Goal: Feedback & Contribution: Submit feedback/report problem

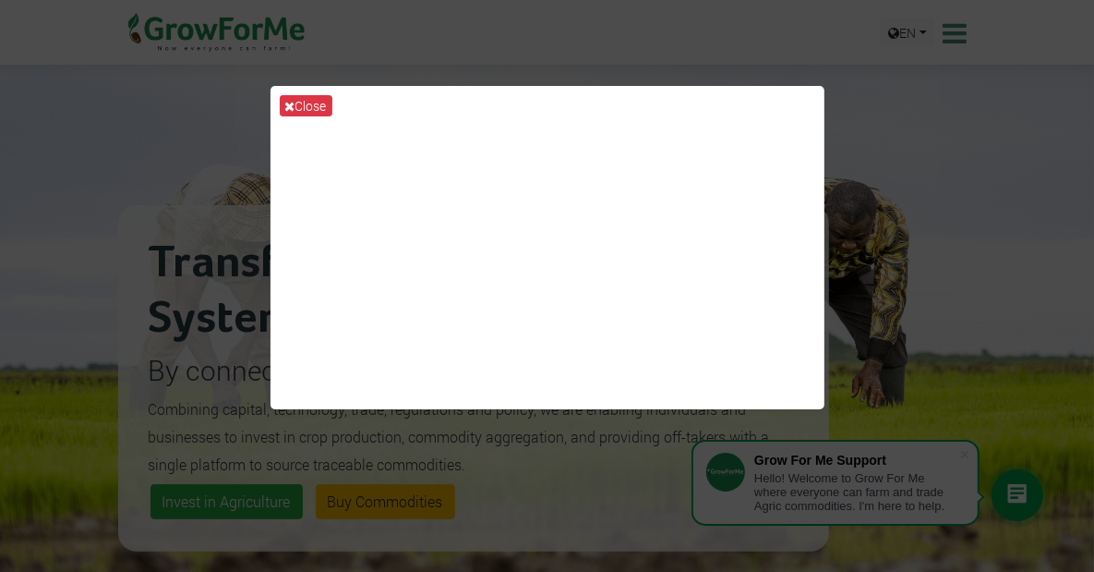
click at [1008, 115] on div "Close" at bounding box center [547, 286] width 1094 height 572
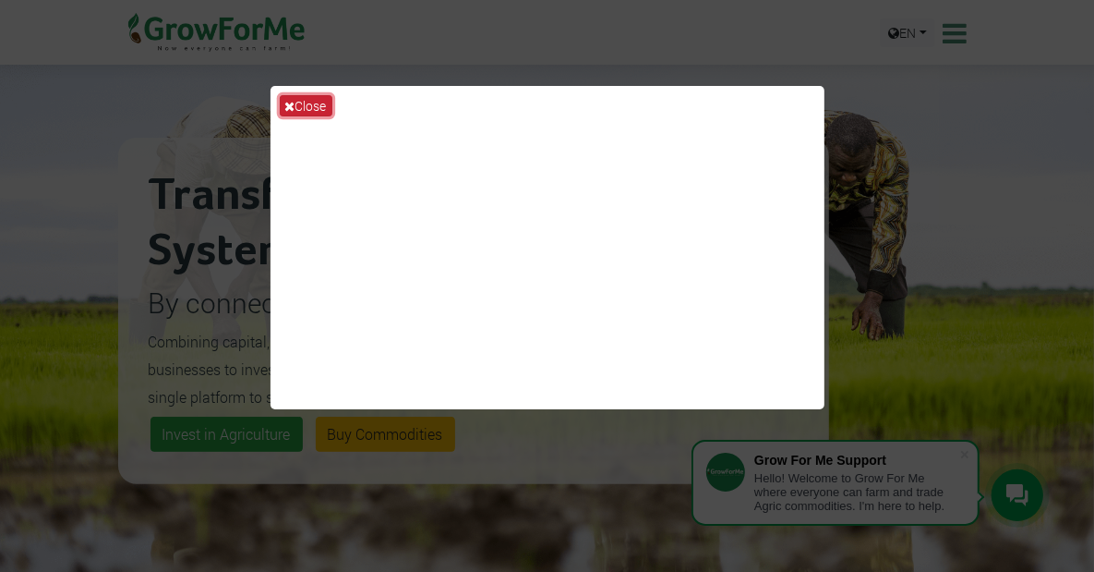
click at [318, 102] on button "Close" at bounding box center [306, 105] width 53 height 21
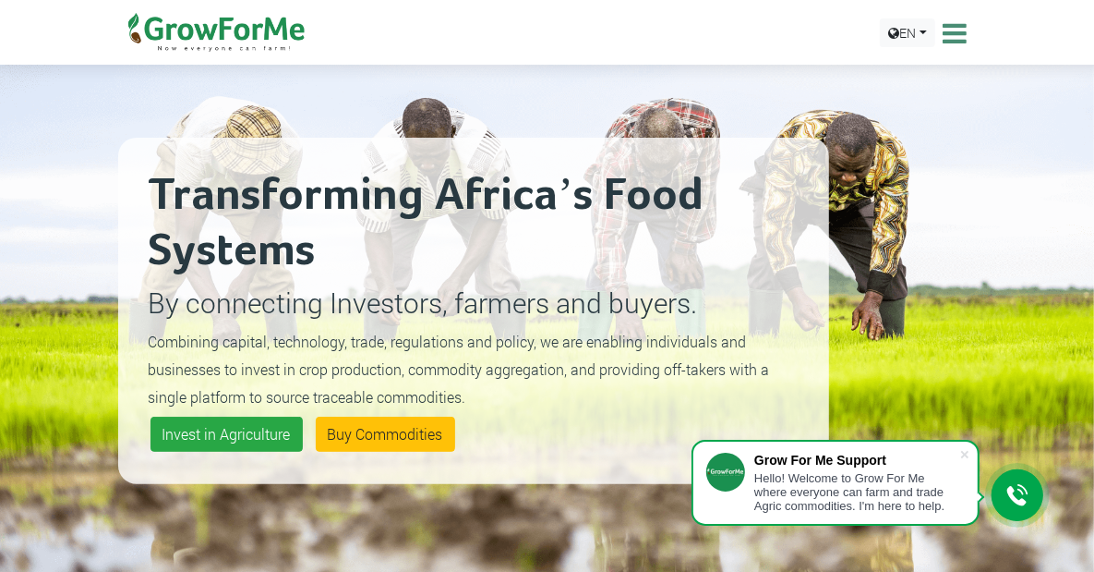
scroll to position [102, 0]
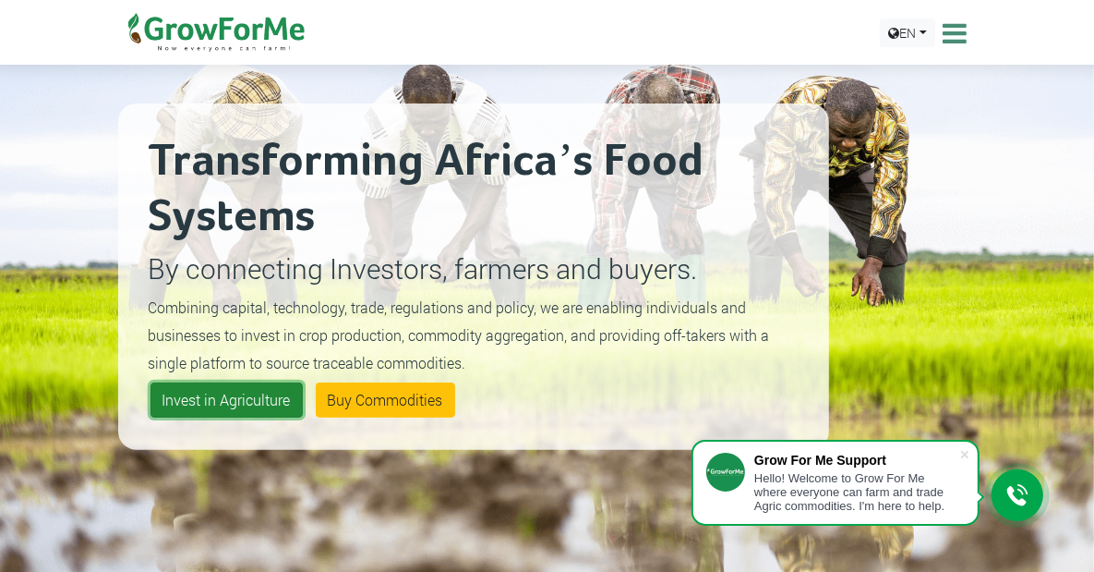
click at [187, 382] on link "Invest in Agriculture" at bounding box center [227, 399] width 152 height 35
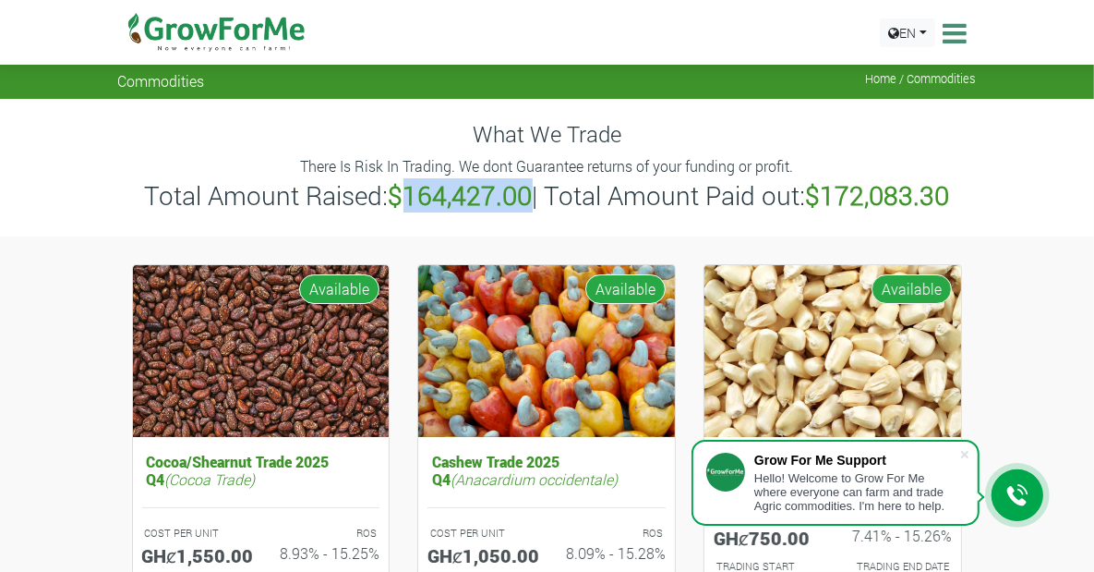
drag, startPoint x: 402, startPoint y: 195, endPoint x: 526, endPoint y: 196, distance: 124.7
click at [526, 196] on b "$164,427.00" at bounding box center [461, 195] width 144 height 34
copy b "164,427.00"
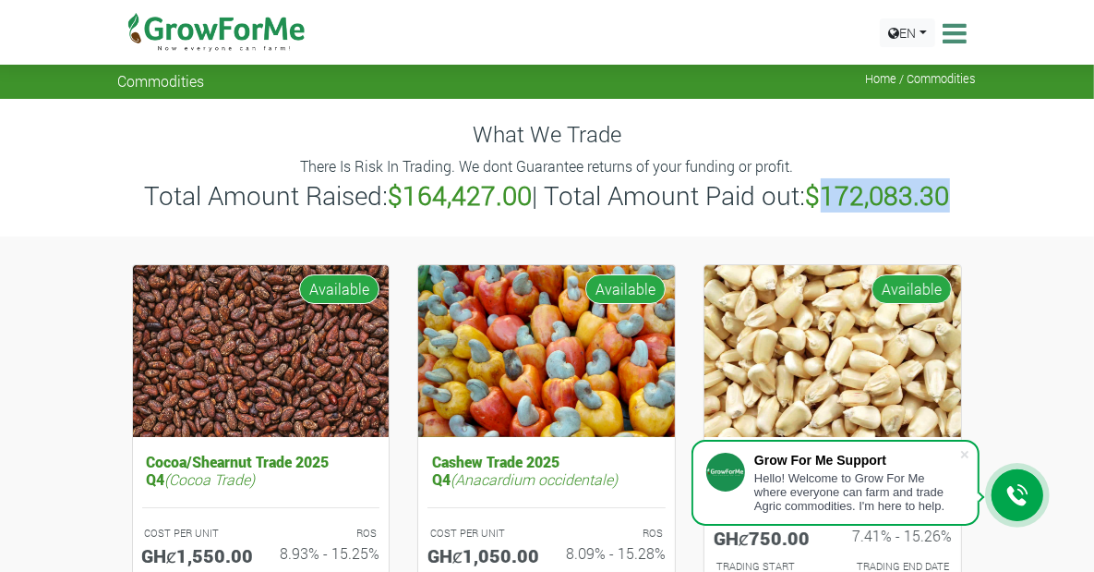
drag, startPoint x: 837, startPoint y: 192, endPoint x: 973, endPoint y: 197, distance: 136.7
click at [973, 197] on h3 "Total Amount Raised: $164,427.00 | Total Amount Paid out: $172,083.30" at bounding box center [547, 195] width 853 height 31
copy b "172,083.30"
click at [475, 197] on b "$164,427.00" at bounding box center [461, 195] width 144 height 34
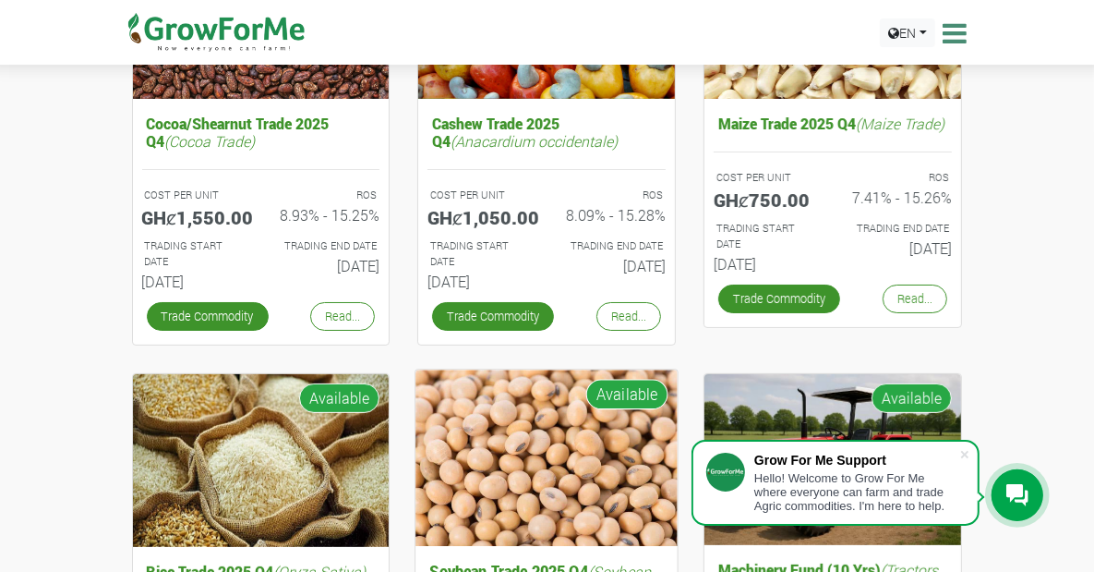
scroll to position [440, 0]
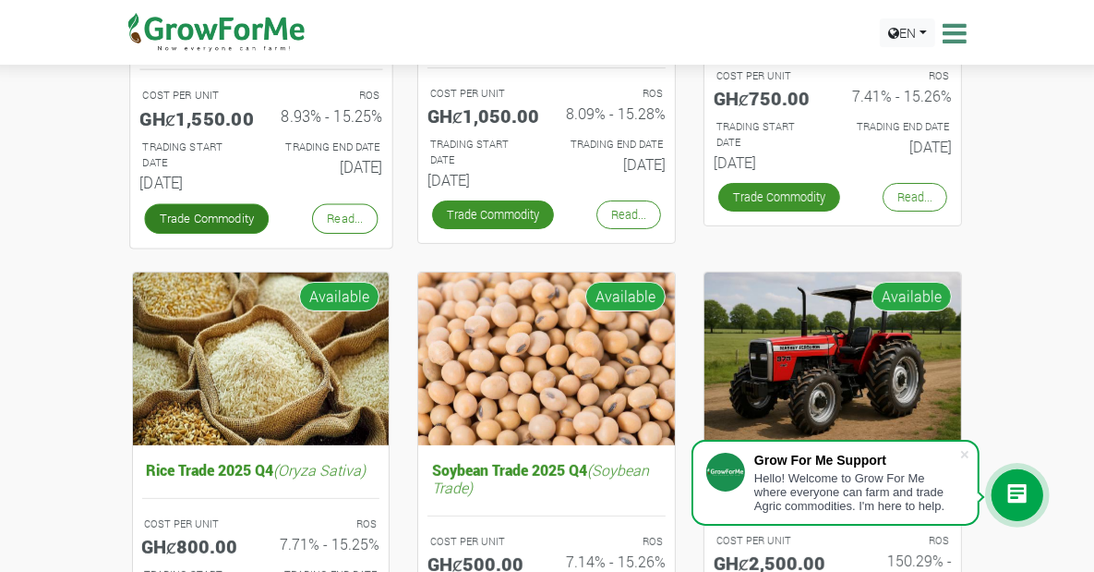
click at [149, 234] on link "Trade Commodity" at bounding box center [206, 219] width 125 height 30
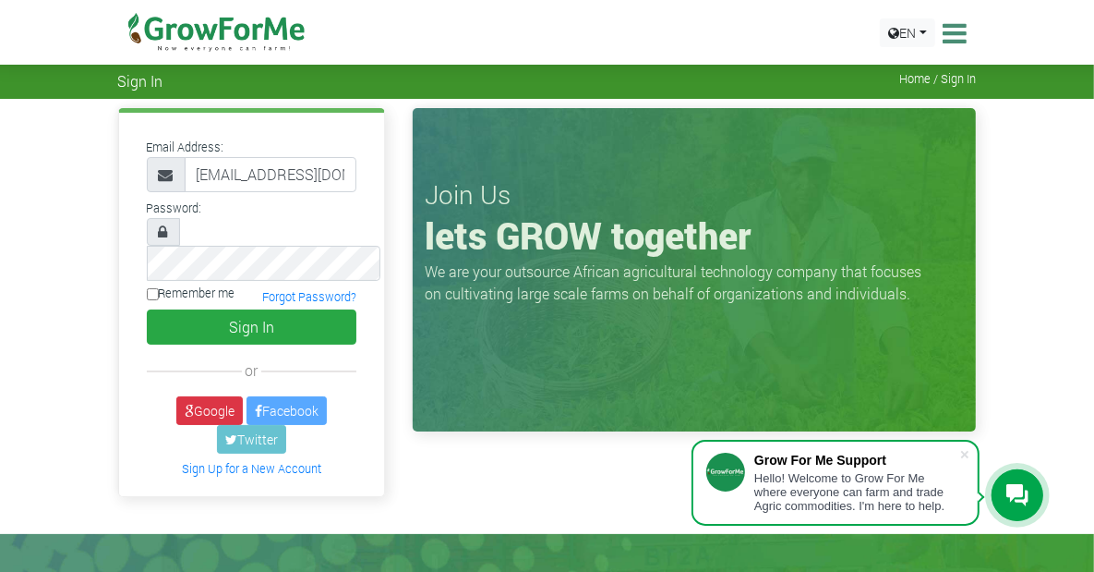
type input "[EMAIL_ADDRESS][DOMAIN_NAME]"
click at [147, 284] on label "Remember me" at bounding box center [191, 293] width 89 height 18
click at [147, 288] on input "Remember me" at bounding box center [153, 294] width 12 height 12
checkbox input "true"
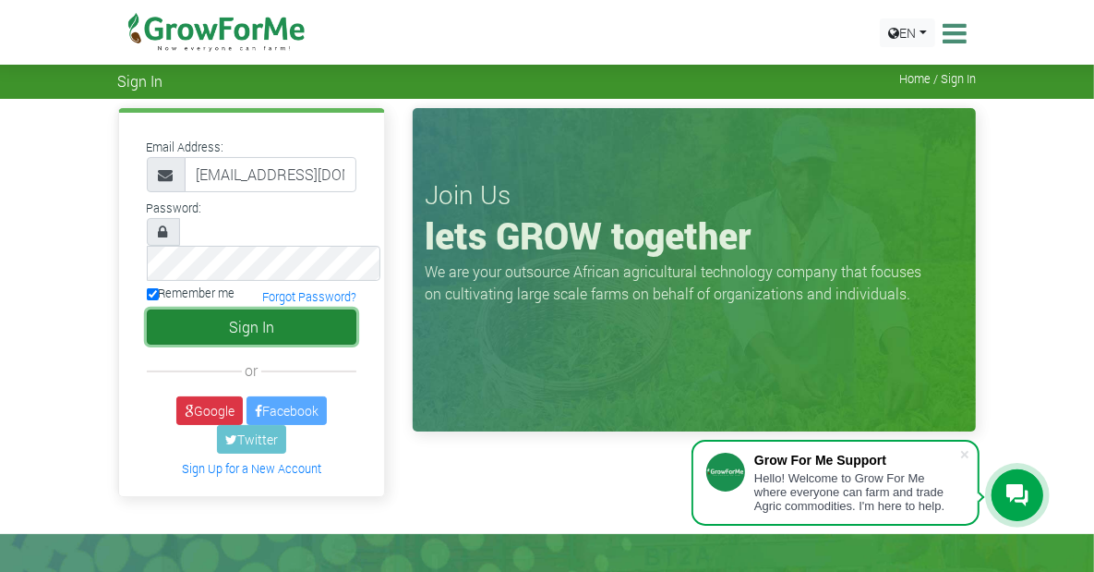
click at [211, 309] on button "Sign In" at bounding box center [252, 326] width 211 height 35
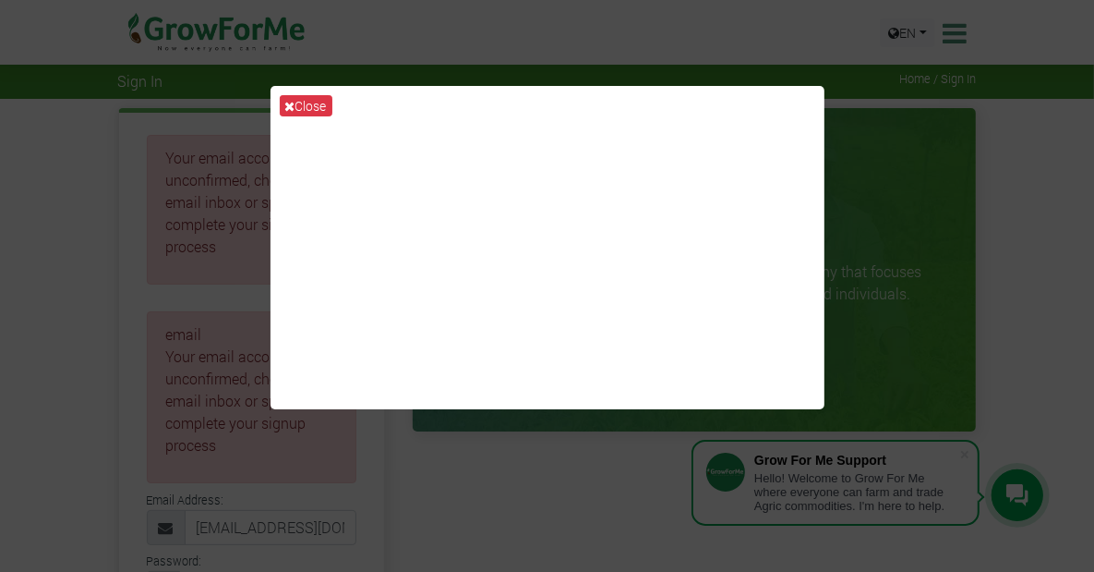
click at [970, 194] on div "Close" at bounding box center [547, 286] width 1094 height 572
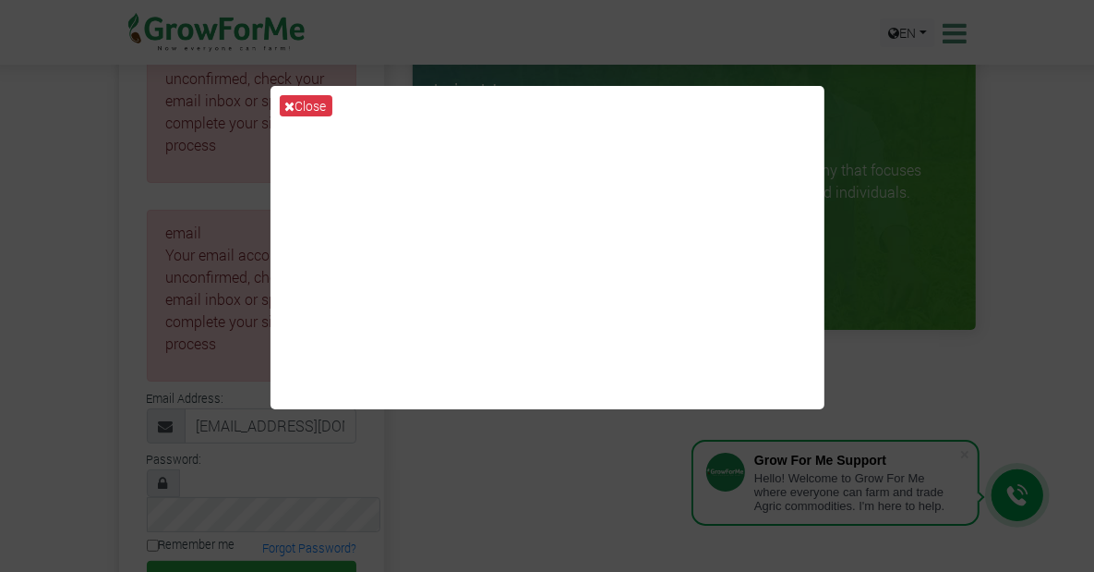
click at [865, 164] on div "Close" at bounding box center [547, 286] width 1094 height 572
click at [904, 156] on div "Close" at bounding box center [547, 286] width 1094 height 572
drag, startPoint x: 580, startPoint y: 488, endPoint x: 561, endPoint y: 477, distance: 21.5
click at [580, 488] on div "Close" at bounding box center [547, 286] width 1094 height 572
click at [308, 107] on button "Close" at bounding box center [306, 105] width 53 height 21
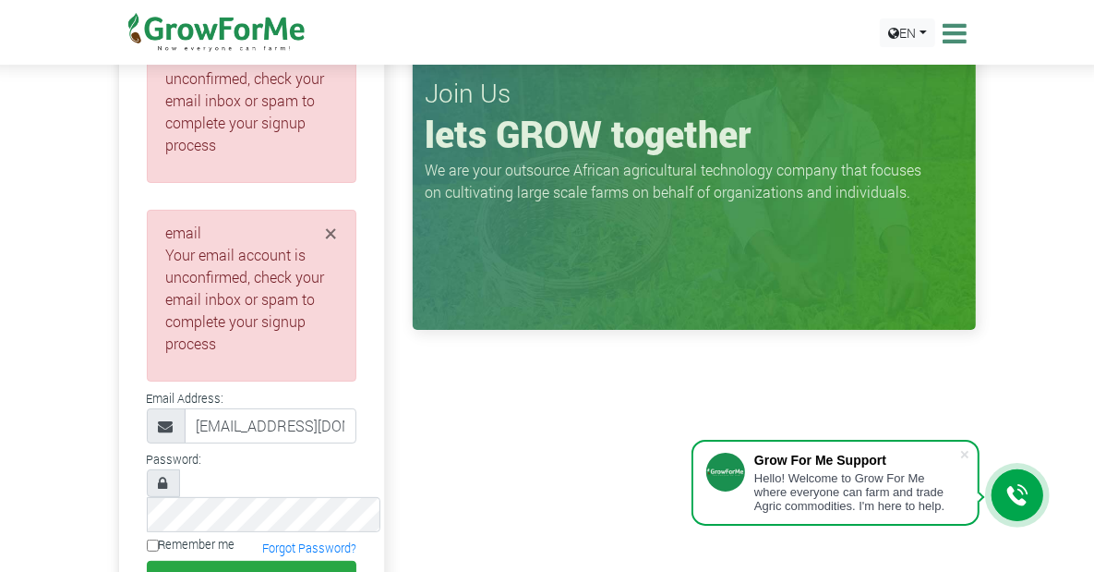
scroll to position [203, 0]
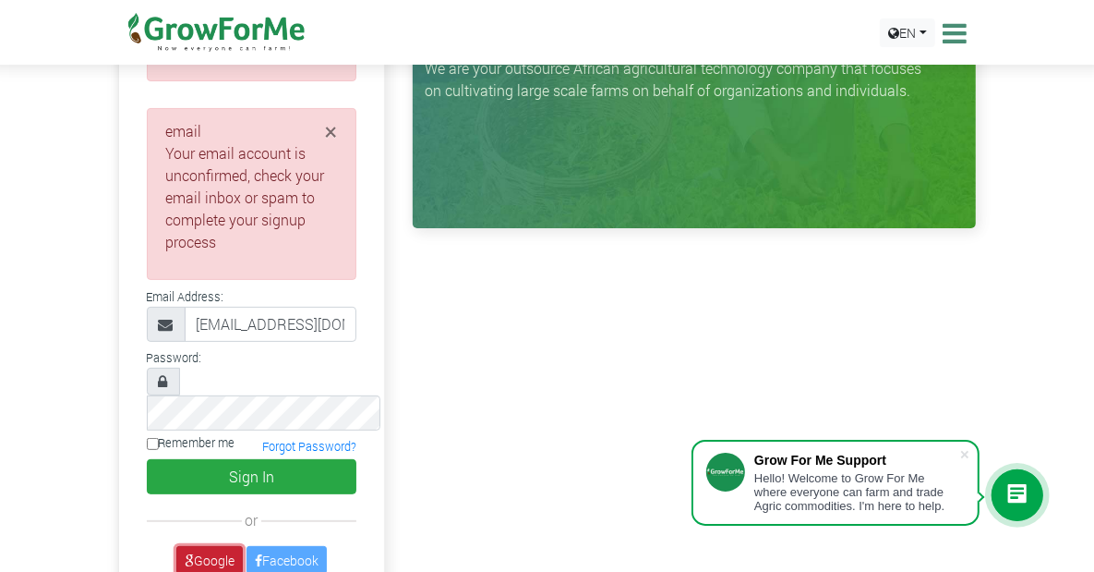
click at [176, 546] on link "Google" at bounding box center [209, 560] width 66 height 29
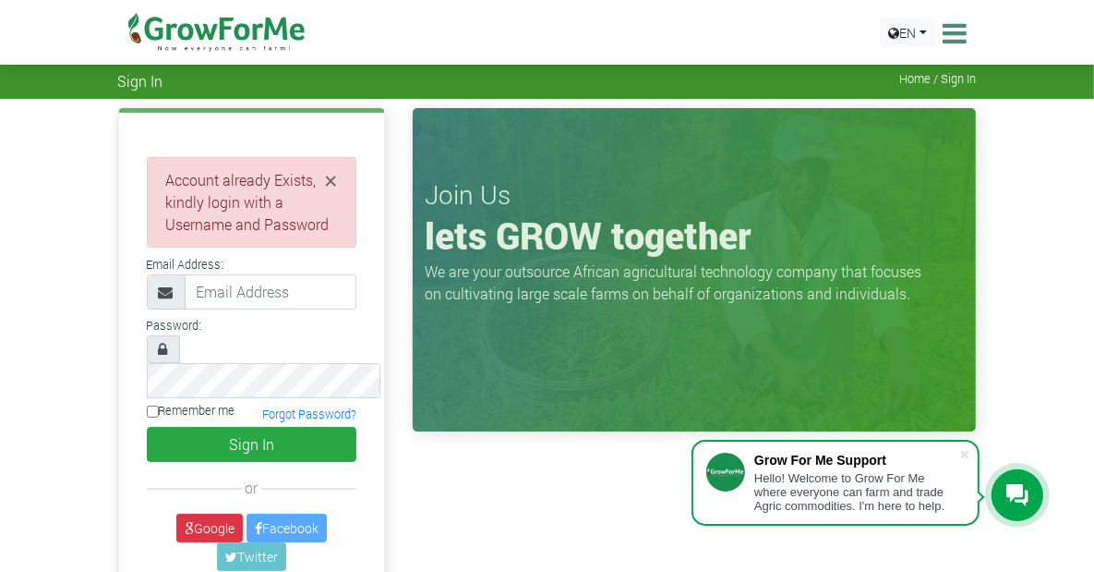
click at [218, 226] on div "× Account already Exists, kindly login with a Username and Password" at bounding box center [252, 202] width 211 height 90
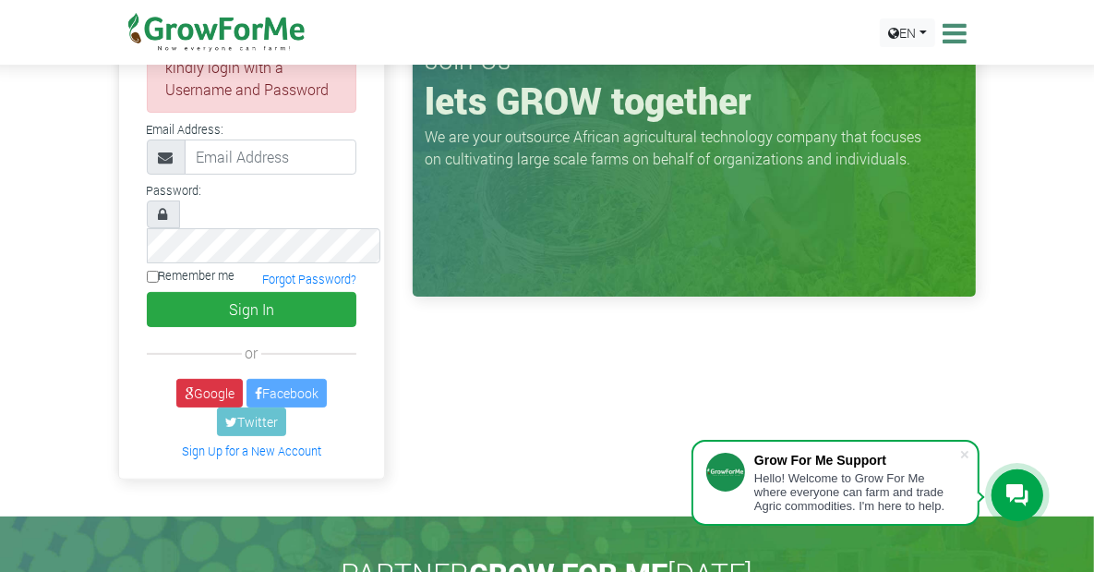
scroll to position [102, 0]
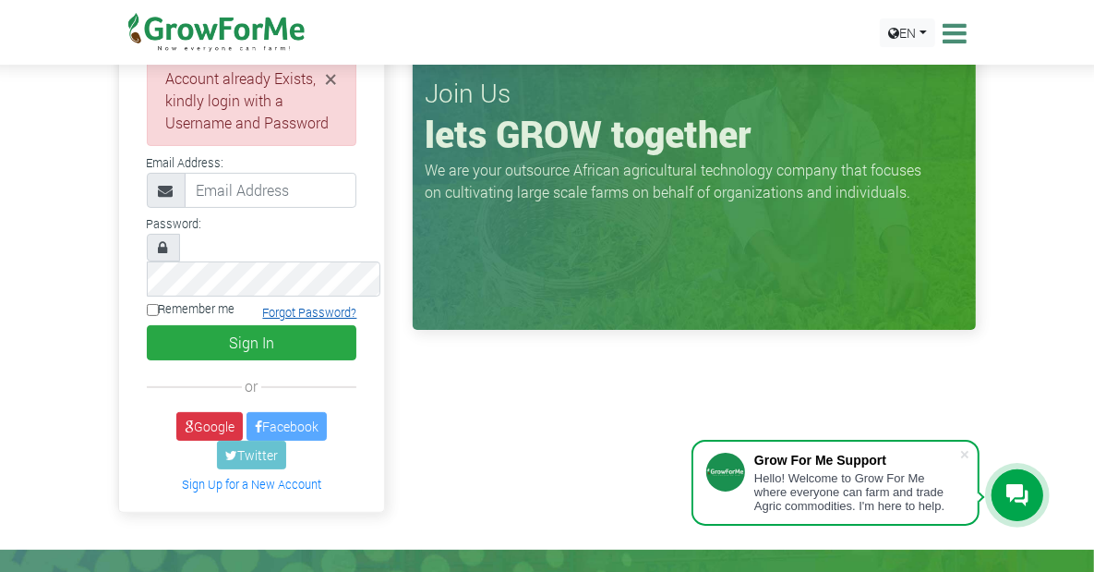
click at [262, 305] on link "Forgot Password?" at bounding box center [309, 312] width 94 height 15
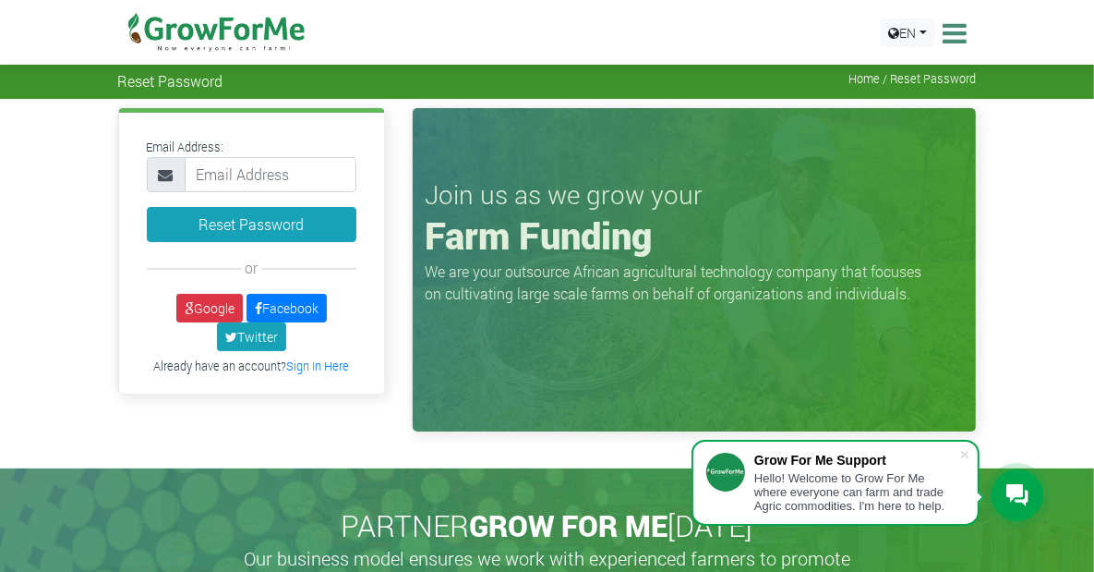
click at [195, 178] on input "email" at bounding box center [271, 174] width 173 height 35
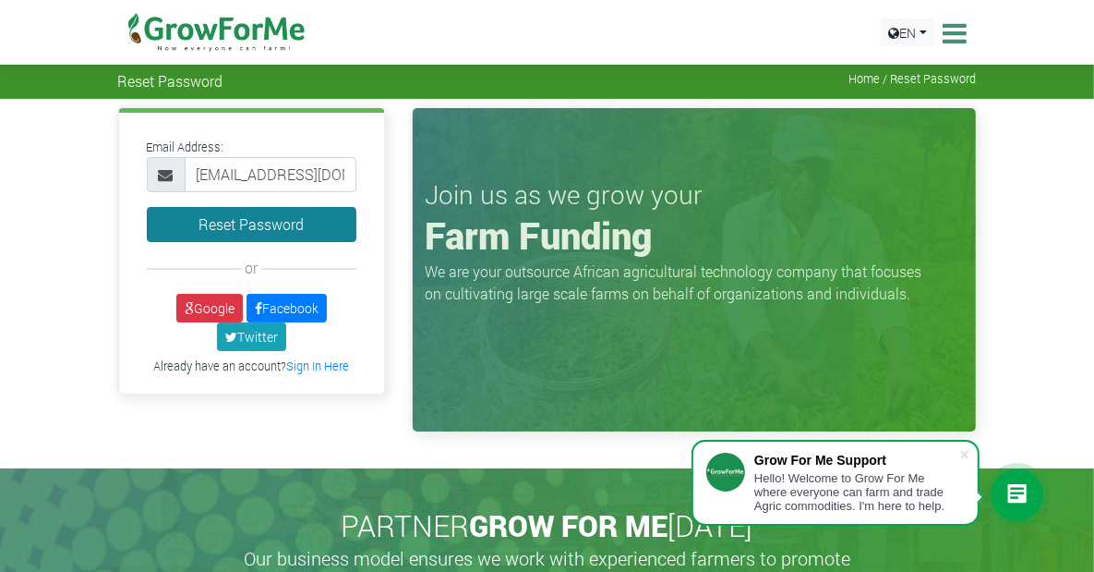
type input "[EMAIL_ADDRESS][DOMAIN_NAME]"
click at [187, 216] on button "Reset Password" at bounding box center [252, 224] width 211 height 35
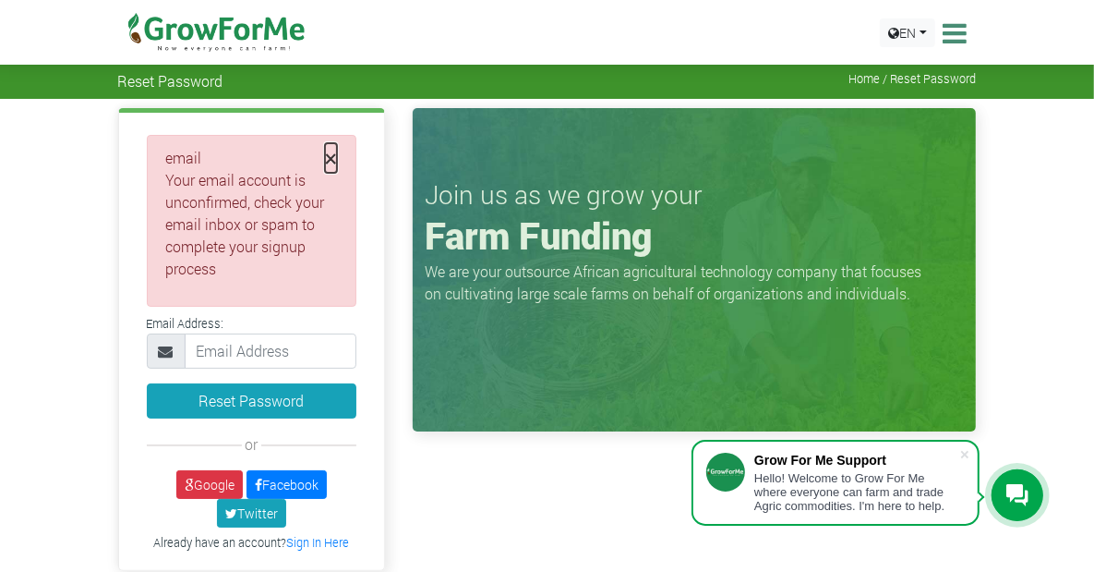
click at [325, 160] on span "×" at bounding box center [331, 158] width 12 height 30
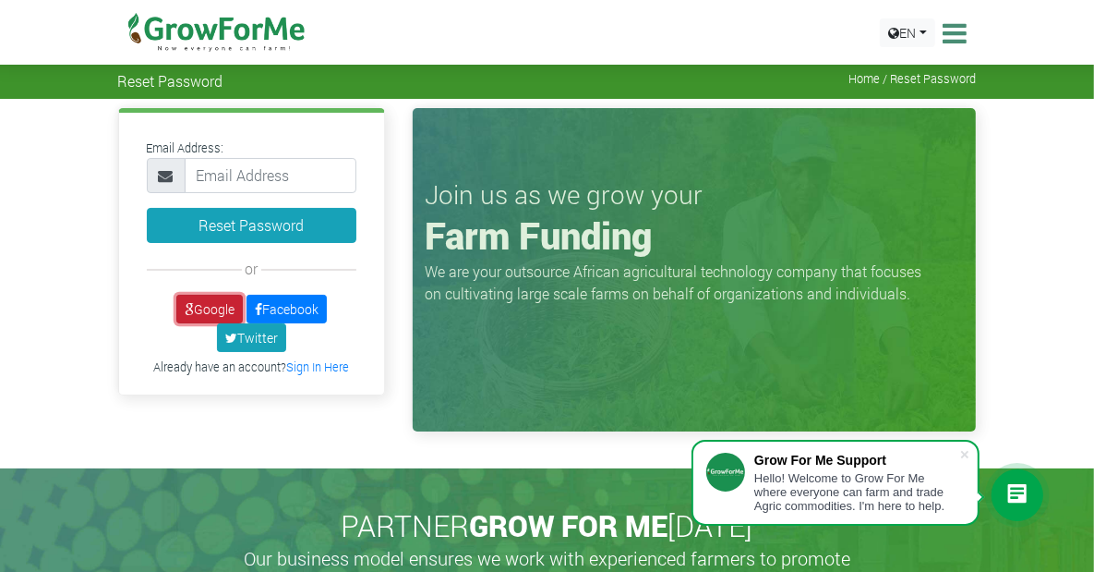
click at [176, 300] on link "Google" at bounding box center [209, 309] width 66 height 29
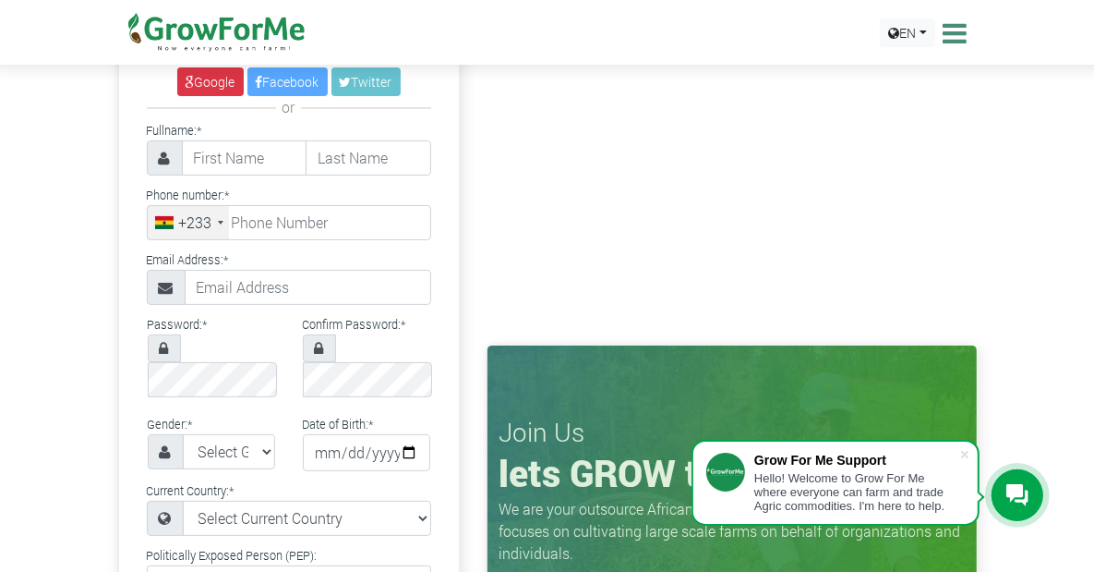
scroll to position [33, 0]
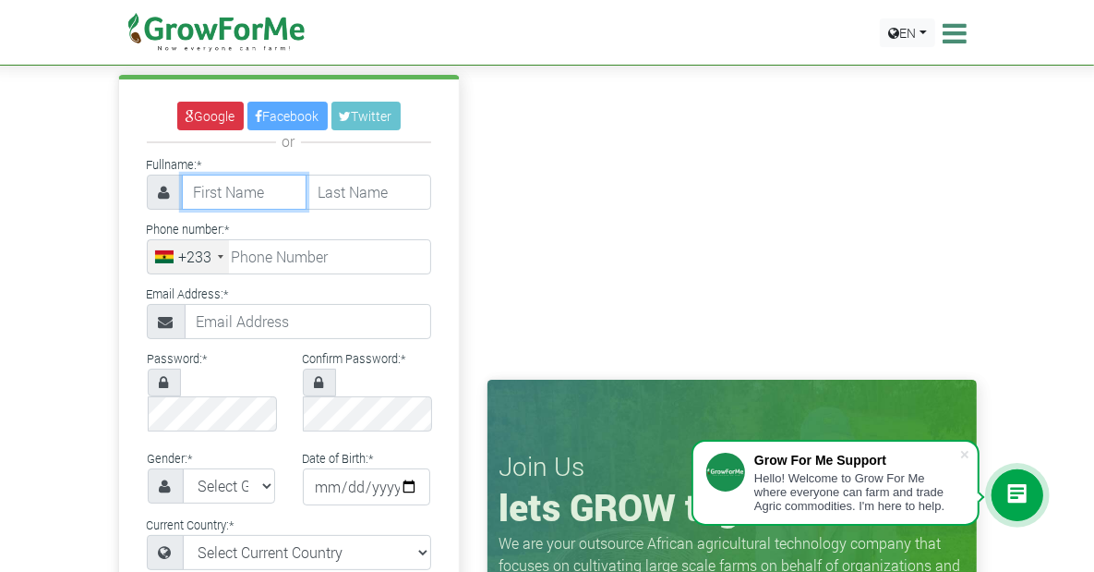
click at [182, 199] on input "text" at bounding box center [245, 192] width 126 height 35
type input "SAMEL"
click at [307, 204] on input "text" at bounding box center [369, 192] width 126 height 35
type input "OWIREDU"
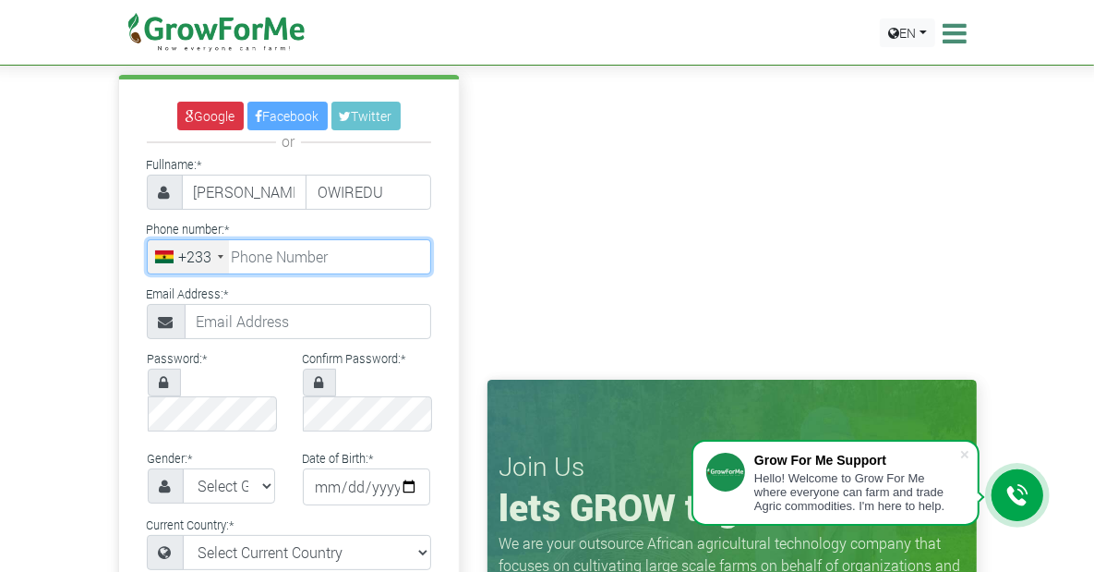
click at [257, 251] on input "tel" at bounding box center [289, 256] width 284 height 35
type input "50 879 8955"
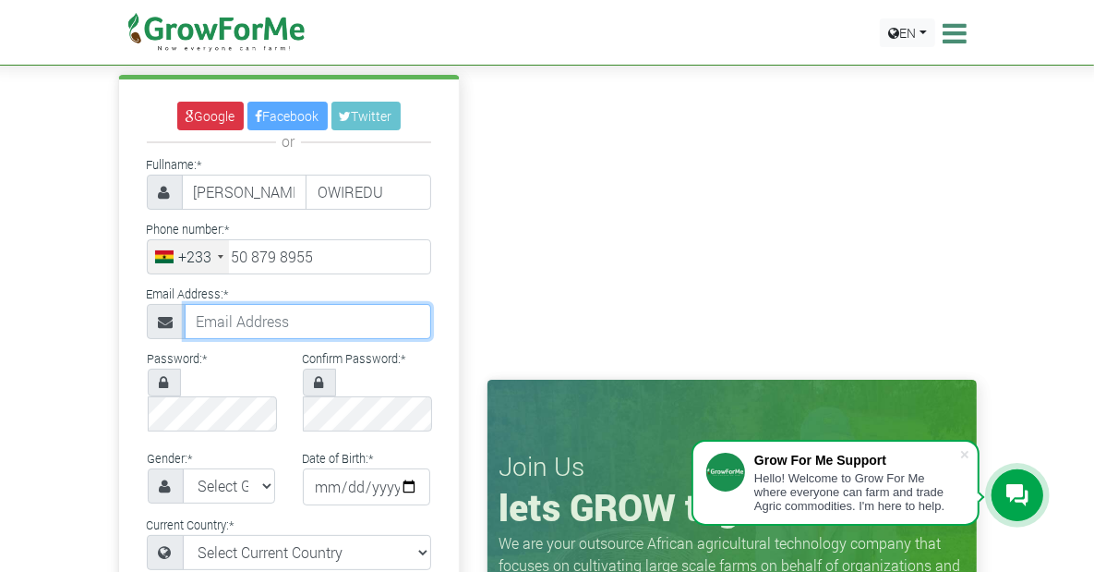
click at [185, 320] on input "text" at bounding box center [308, 321] width 247 height 35
type input "Successohenejunior@gmail.com"
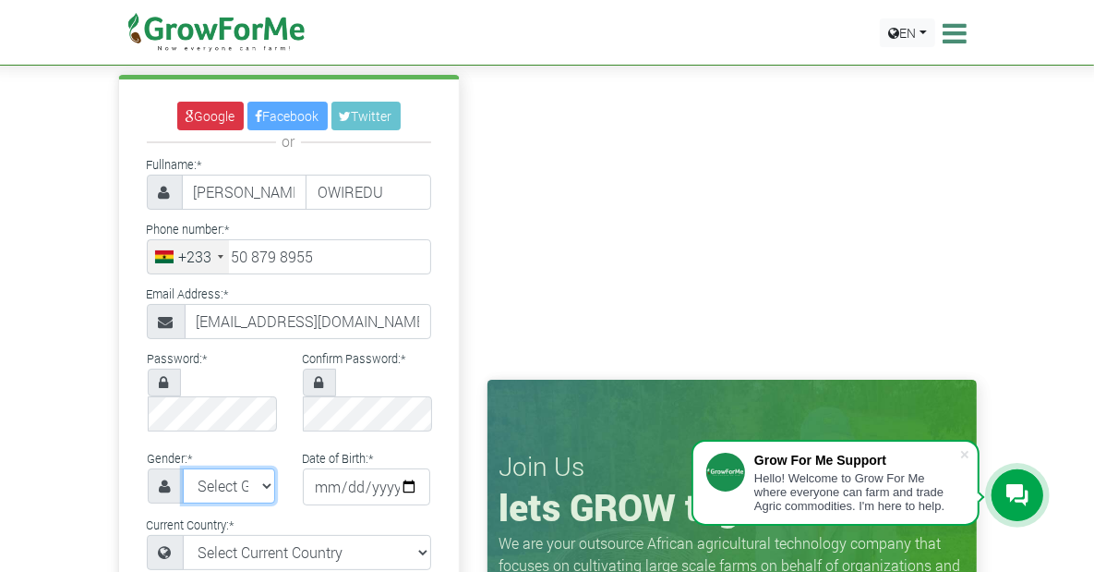
click at [183, 468] on select "Select Gender Female Male" at bounding box center [229, 485] width 92 height 35
select select "[DEMOGRAPHIC_DATA]"
click option "[DEMOGRAPHIC_DATA]" at bounding box center [0, 0] width 0 height 0
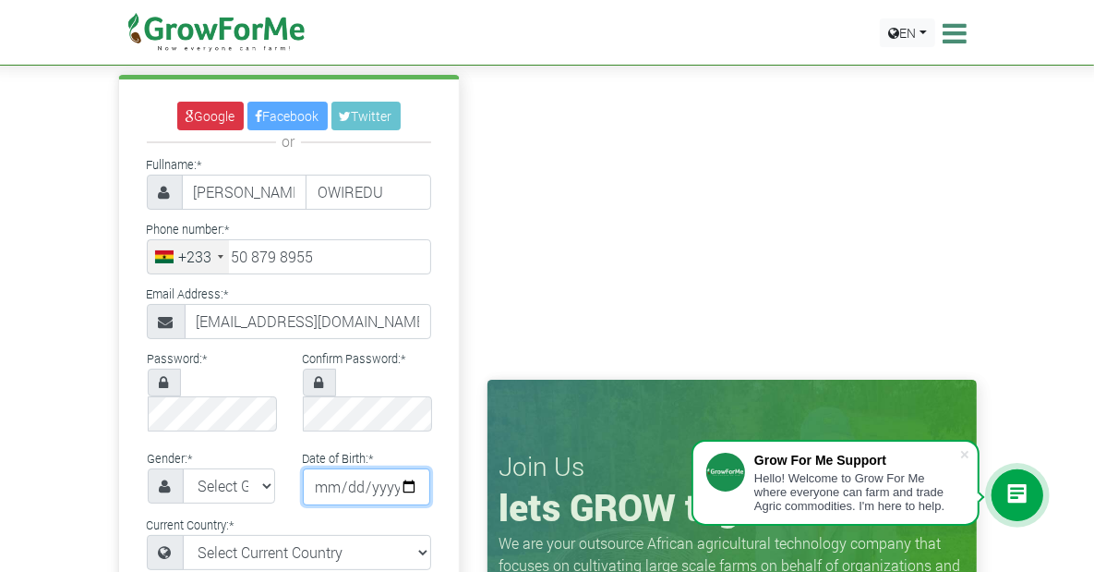
click at [303, 468] on input "date" at bounding box center [366, 486] width 127 height 37
type input "[DATE]"
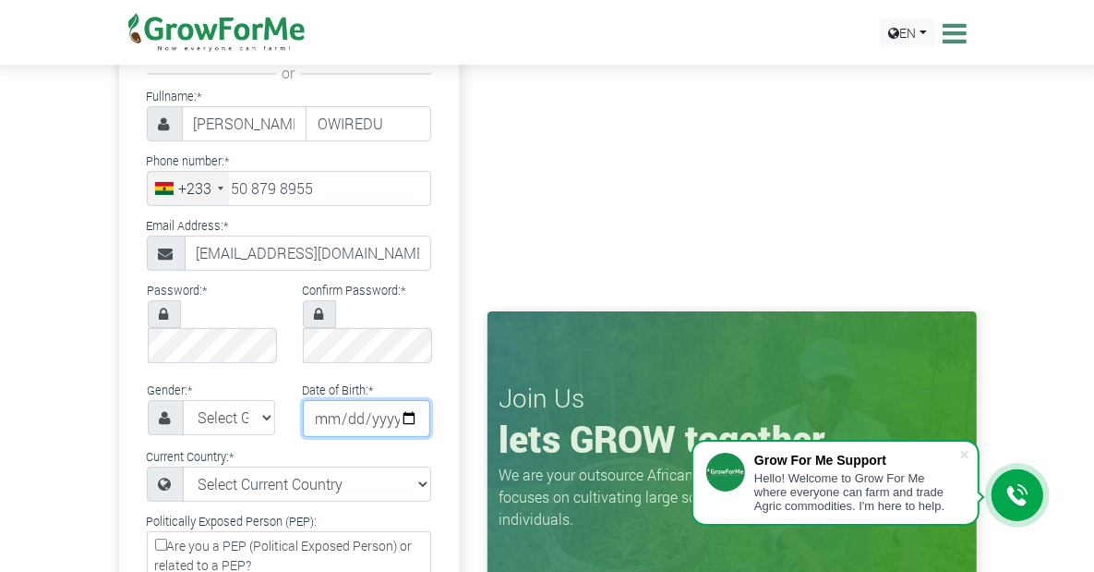
scroll to position [135, 0]
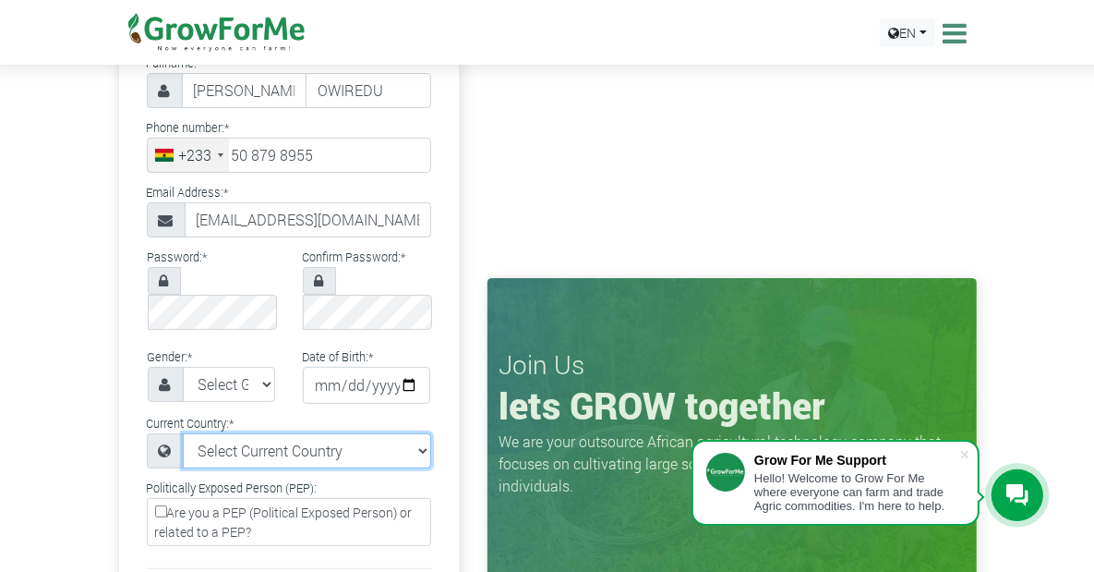
select select "Ghana"
click option "Ghana" at bounding box center [0, 0] width 0 height 0
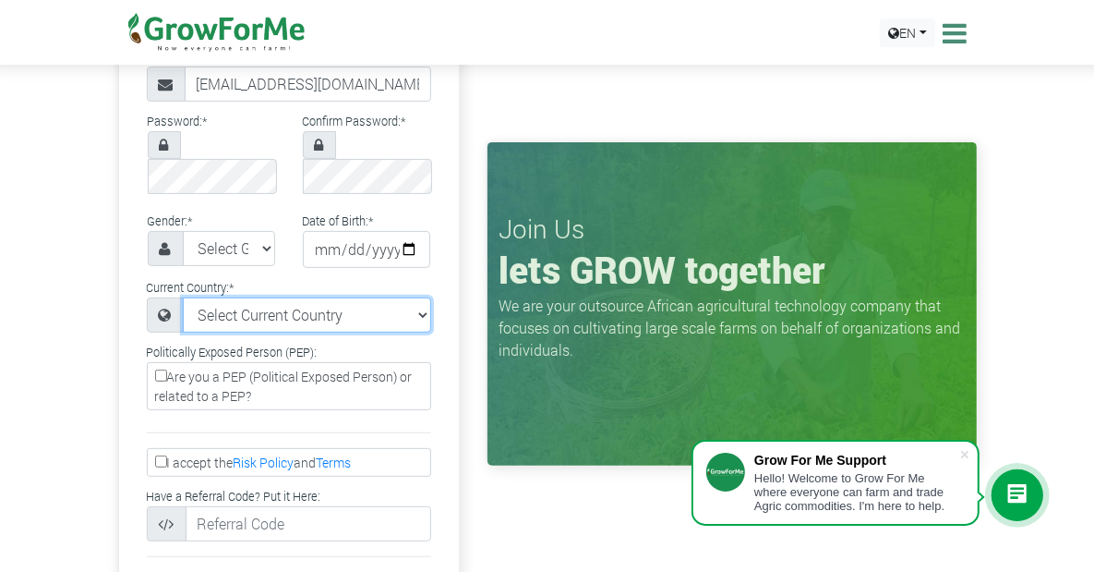
scroll to position [372, 0]
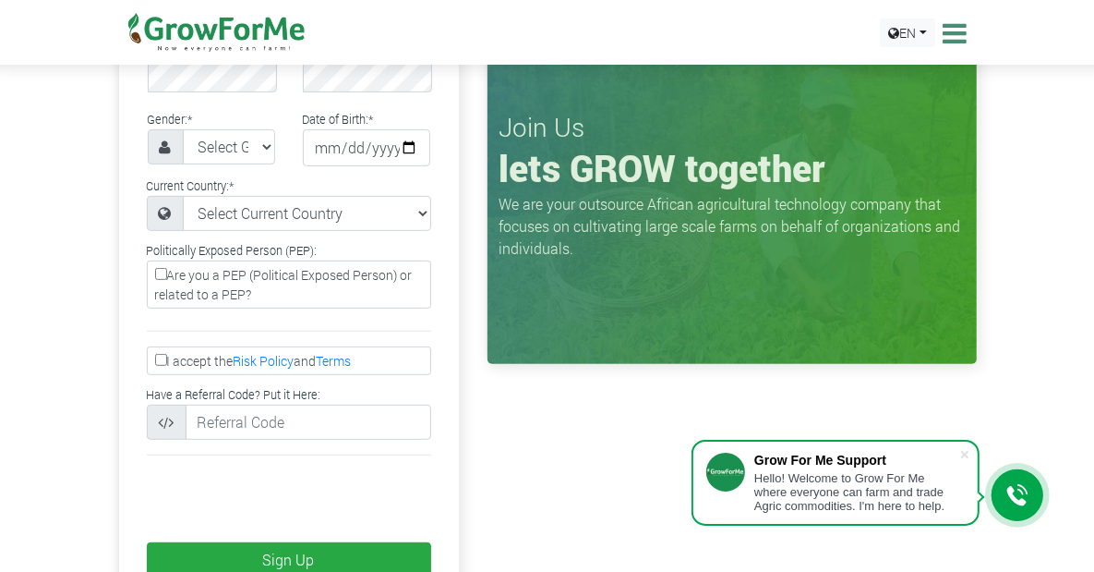
click at [147, 346] on label "I accept the Risk Policy and Terms" at bounding box center [289, 360] width 284 height 29
click at [155, 354] on input "I accept the Risk Policy and Terms" at bounding box center [161, 360] width 12 height 12
checkbox input "true"
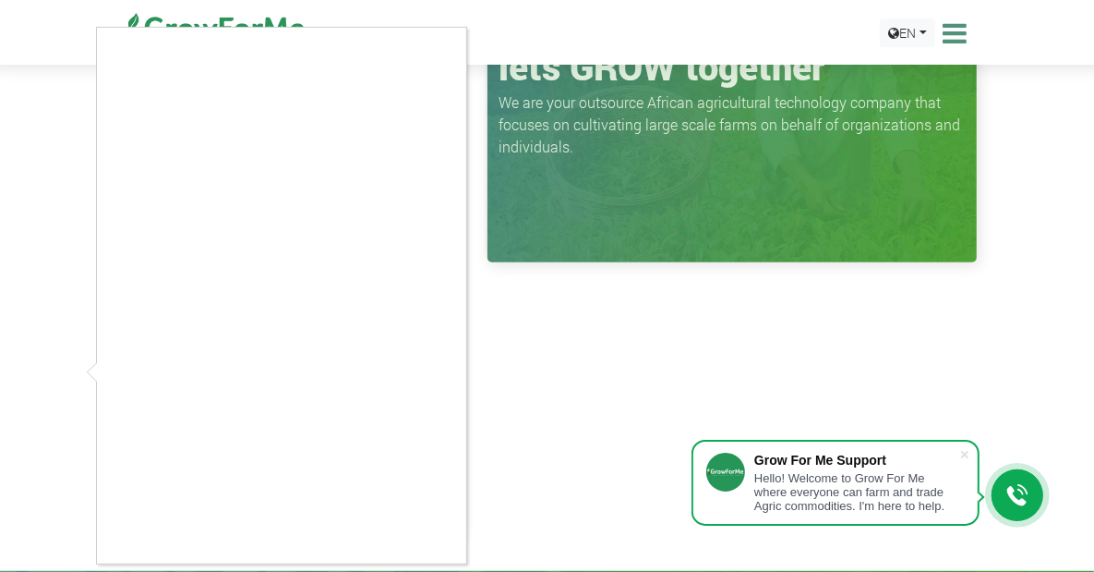
scroll to position [508, 0]
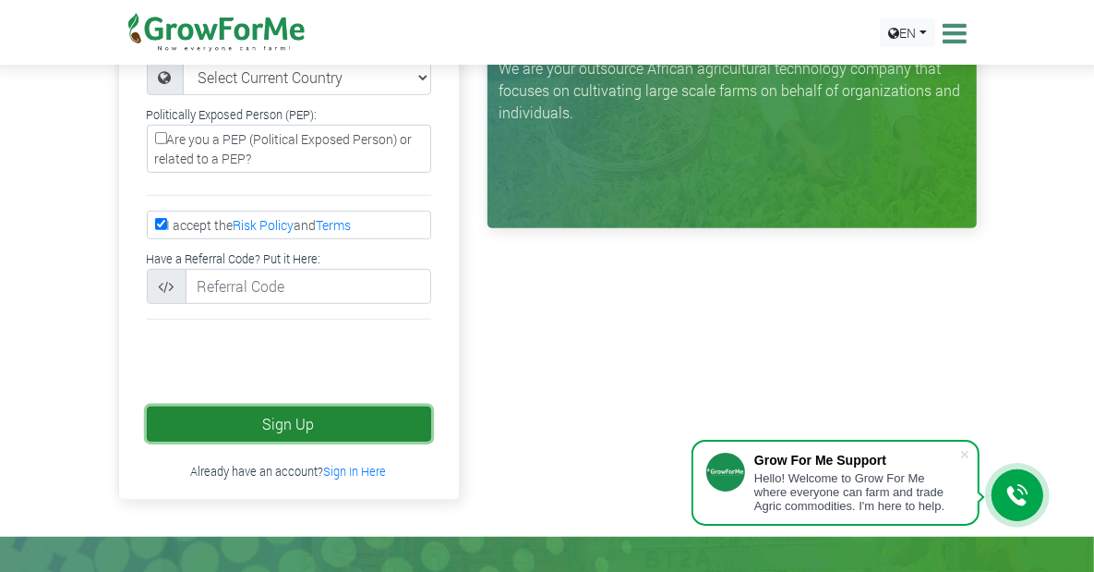
click at [219, 406] on button "Sign Up" at bounding box center [289, 423] width 284 height 35
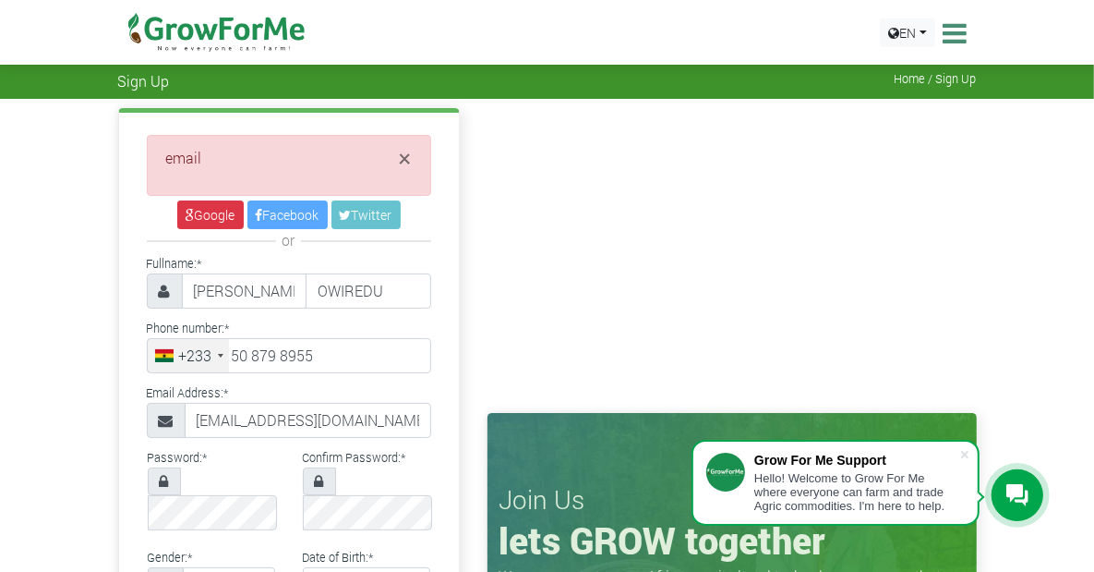
click at [321, 174] on div "× email" at bounding box center [289, 165] width 284 height 61
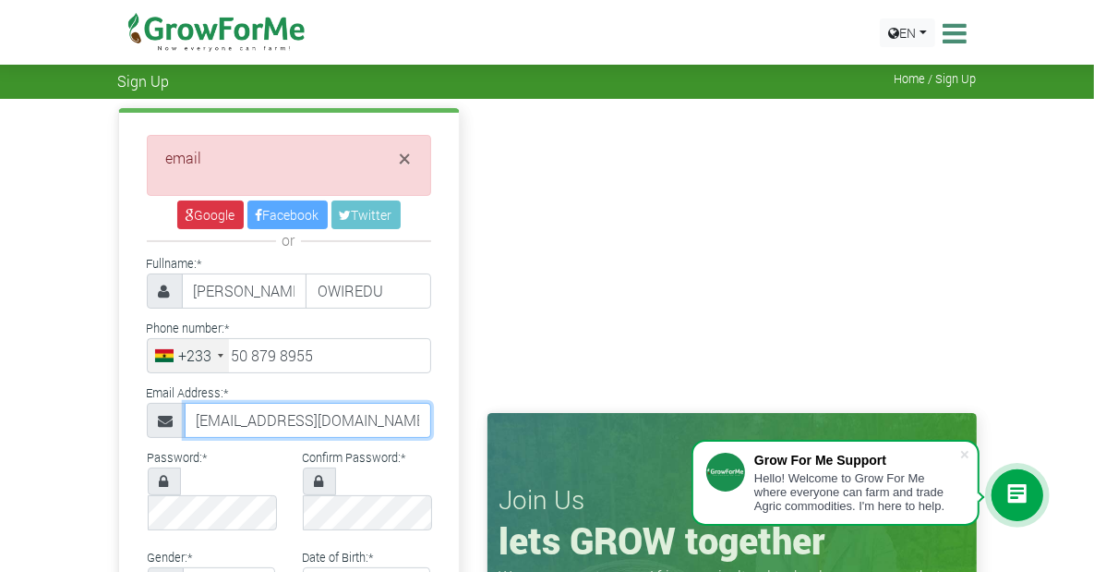
drag, startPoint x: 192, startPoint y: 423, endPoint x: 181, endPoint y: 423, distance: 11.1
click at [191, 423] on input "[EMAIL_ADDRESS][DOMAIN_NAME]" at bounding box center [308, 420] width 247 height 35
click at [185, 422] on input "[EMAIL_ADDRESS][DOMAIN_NAME]" at bounding box center [308, 420] width 247 height 35
click at [320, 426] on input "successohenejunior@gmail.com" at bounding box center [308, 420] width 247 height 35
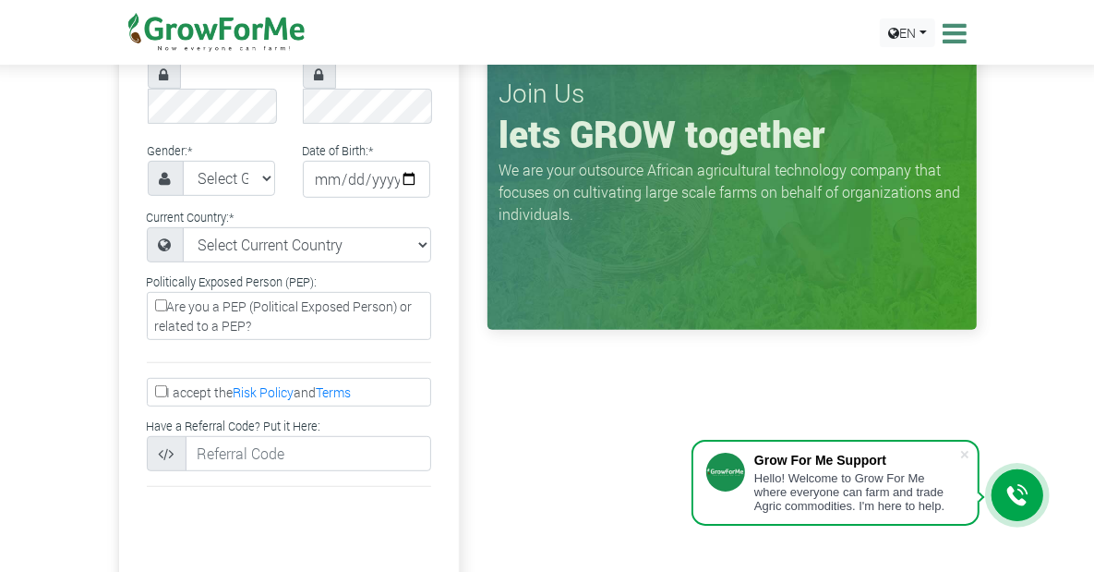
scroll to position [508, 0]
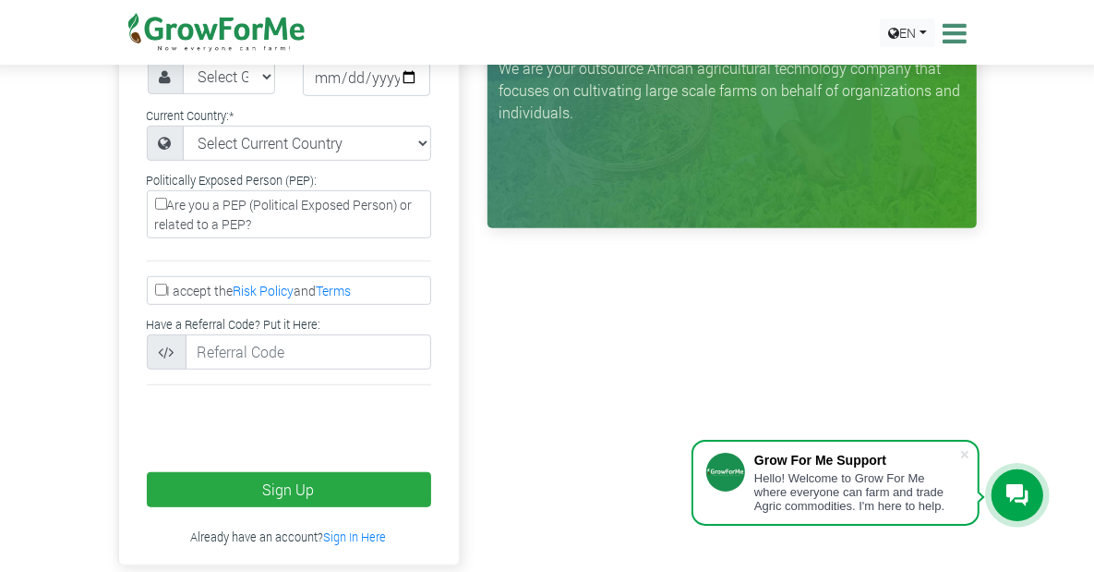
type input "successohenejunior@gmail.com"
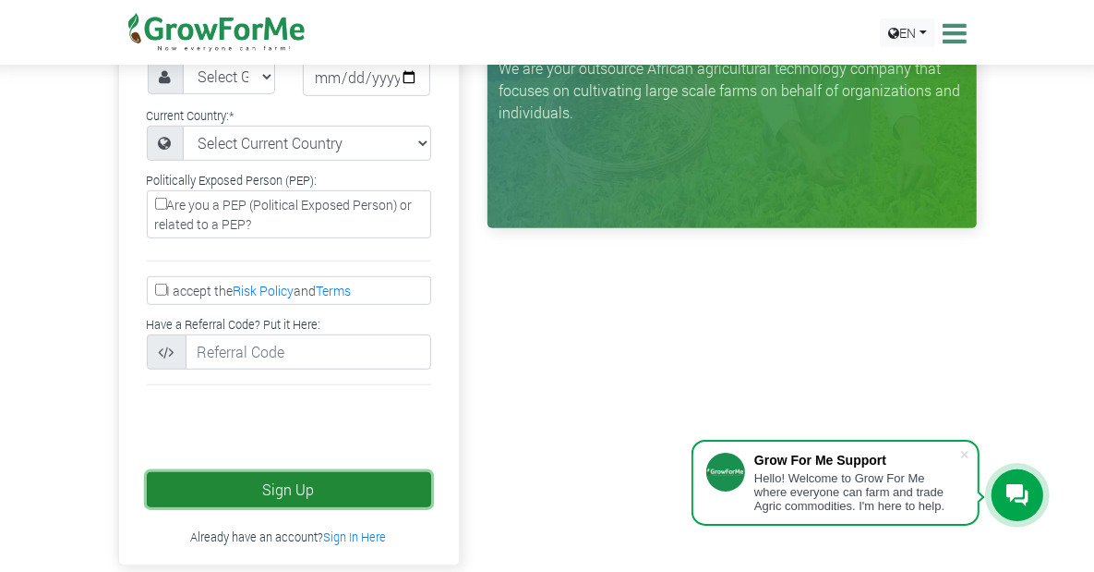
click at [185, 472] on button "Sign Up" at bounding box center [289, 489] width 284 height 35
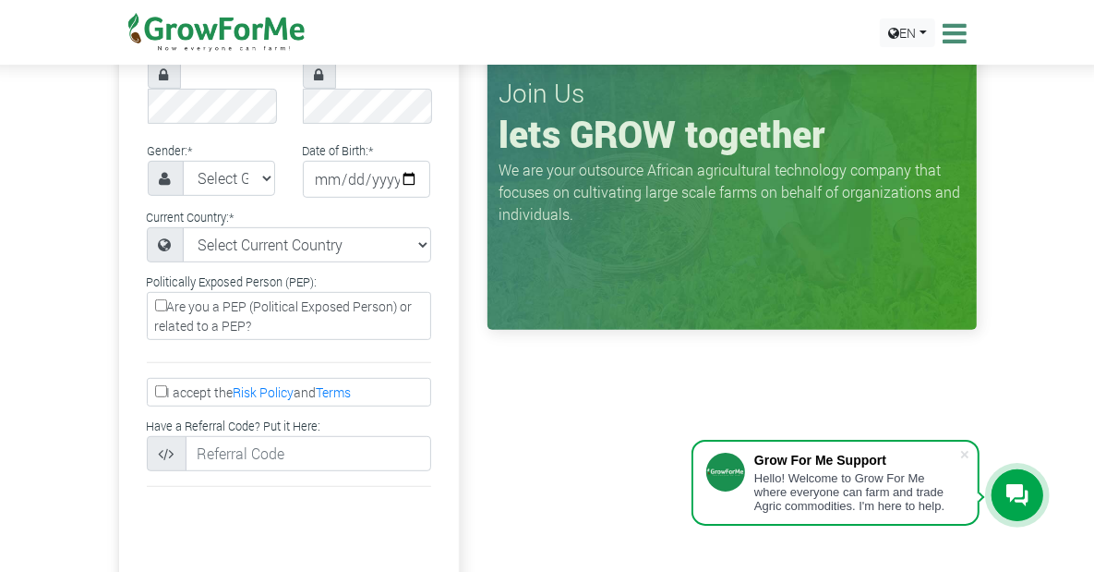
scroll to position [338, 0]
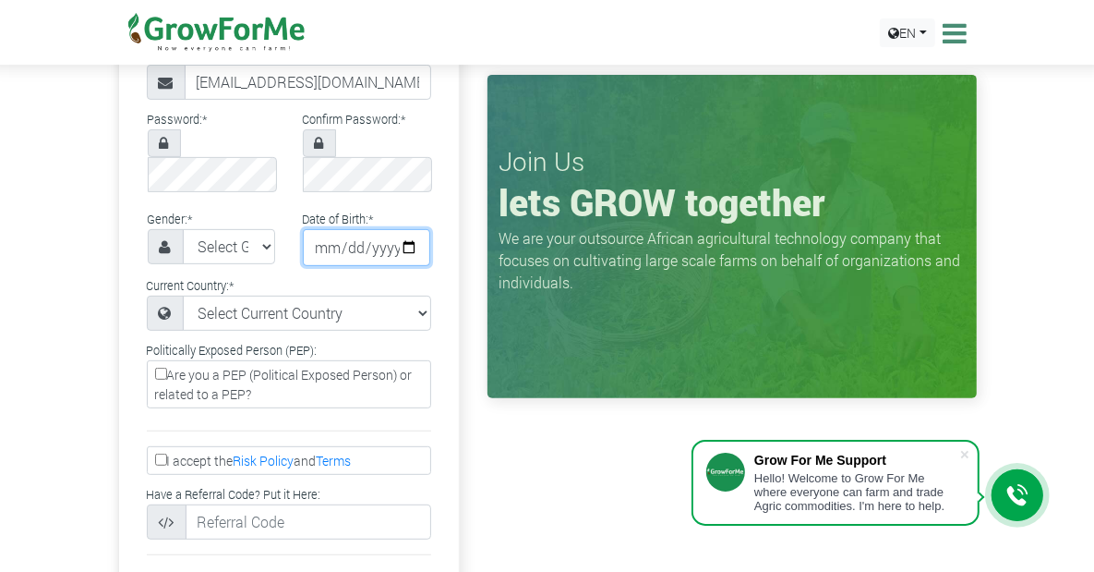
click at [303, 229] on input "date" at bounding box center [366, 247] width 127 height 37
type input "1999-12-15"
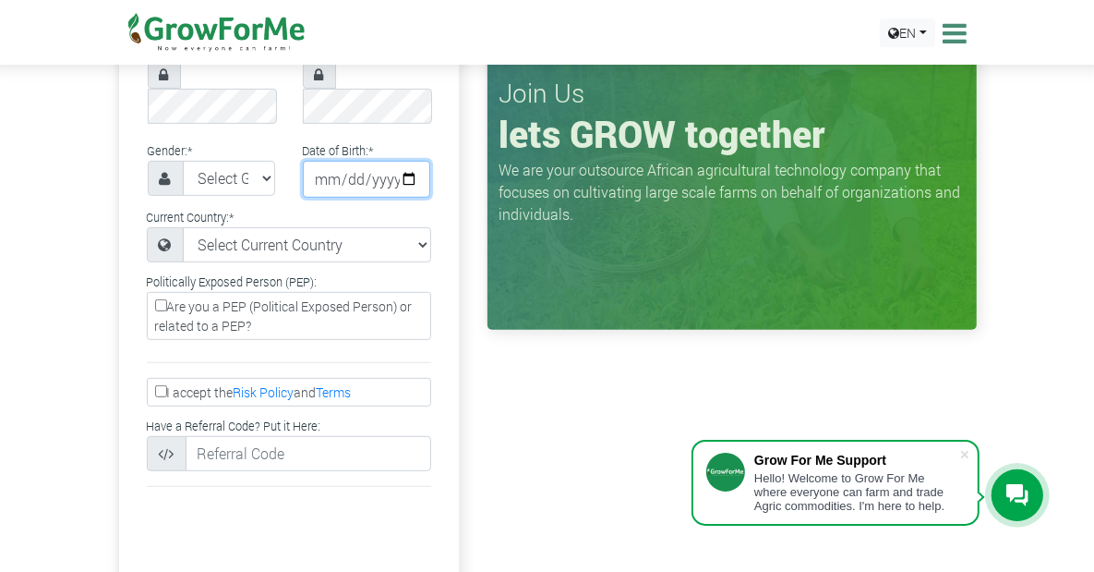
scroll to position [440, 0]
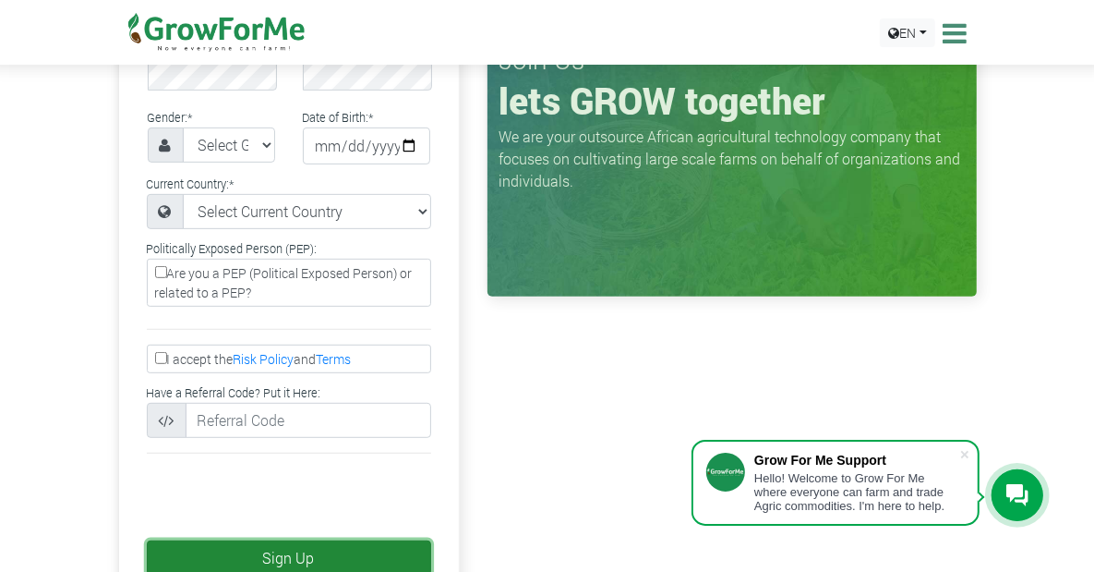
click at [302, 540] on button "Sign Up" at bounding box center [289, 557] width 284 height 35
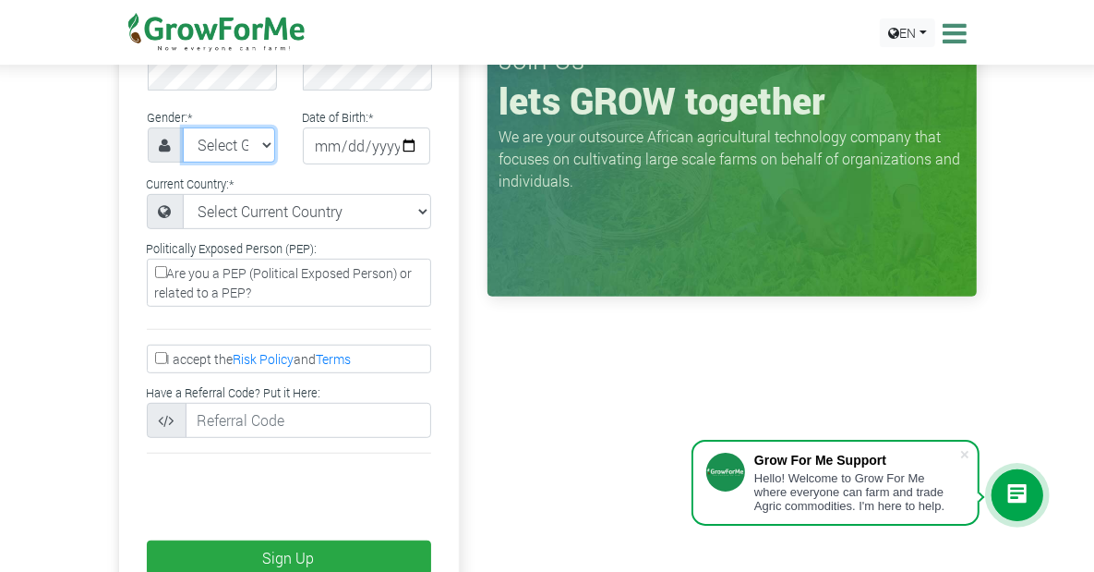
click at [183, 127] on select "Select Gender Female Male" at bounding box center [229, 144] width 92 height 35
select select "[DEMOGRAPHIC_DATA]"
click option "[DEMOGRAPHIC_DATA]" at bounding box center [0, 0] width 0 height 0
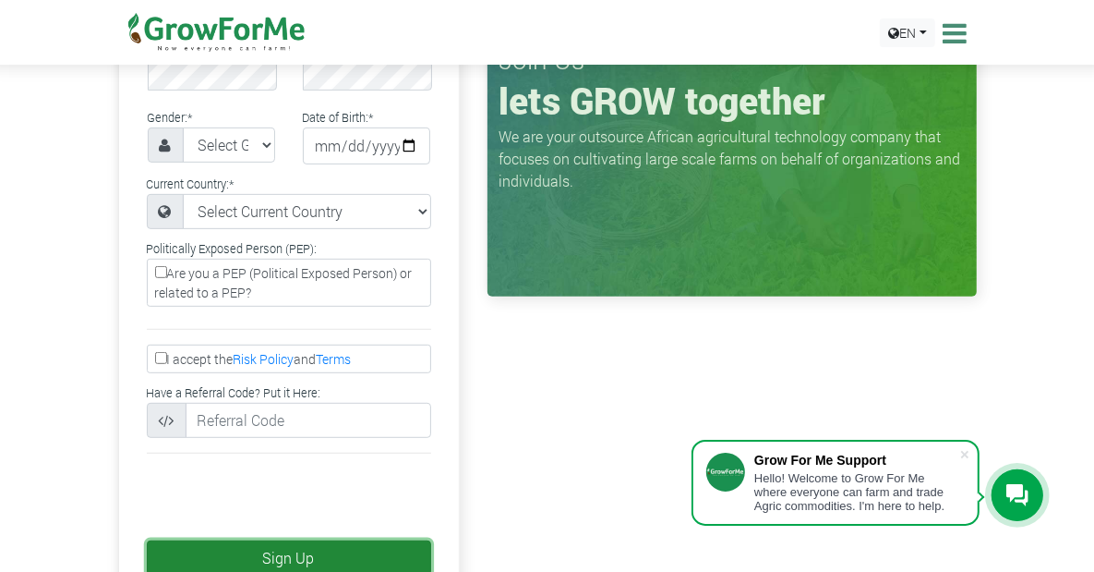
click at [217, 540] on button "Sign Up" at bounding box center [289, 557] width 284 height 35
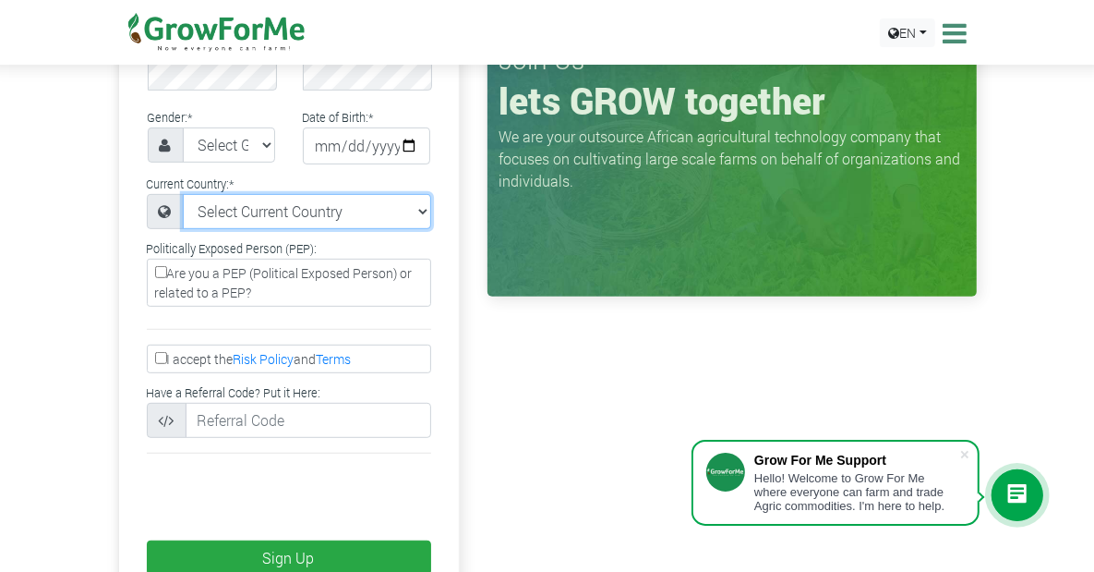
select select "[GEOGRAPHIC_DATA]"
click option "[GEOGRAPHIC_DATA]" at bounding box center [0, 0] width 0 height 0
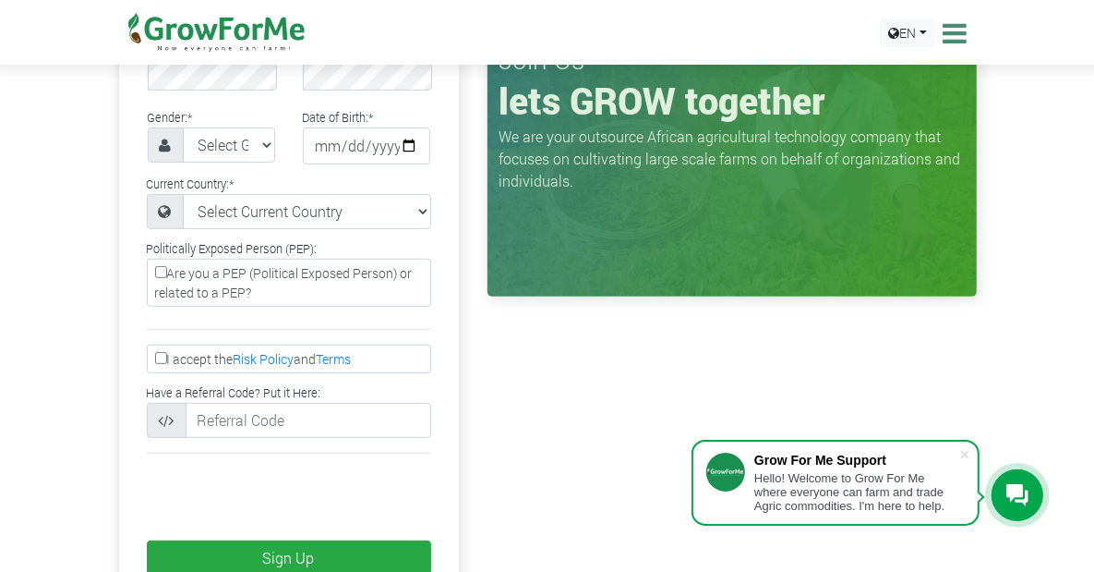
click at [147, 344] on label "I accept the Risk Policy and Terms" at bounding box center [289, 358] width 284 height 29
click at [155, 352] on input "I accept the Risk Policy and Terms" at bounding box center [161, 358] width 12 height 12
checkbox input "true"
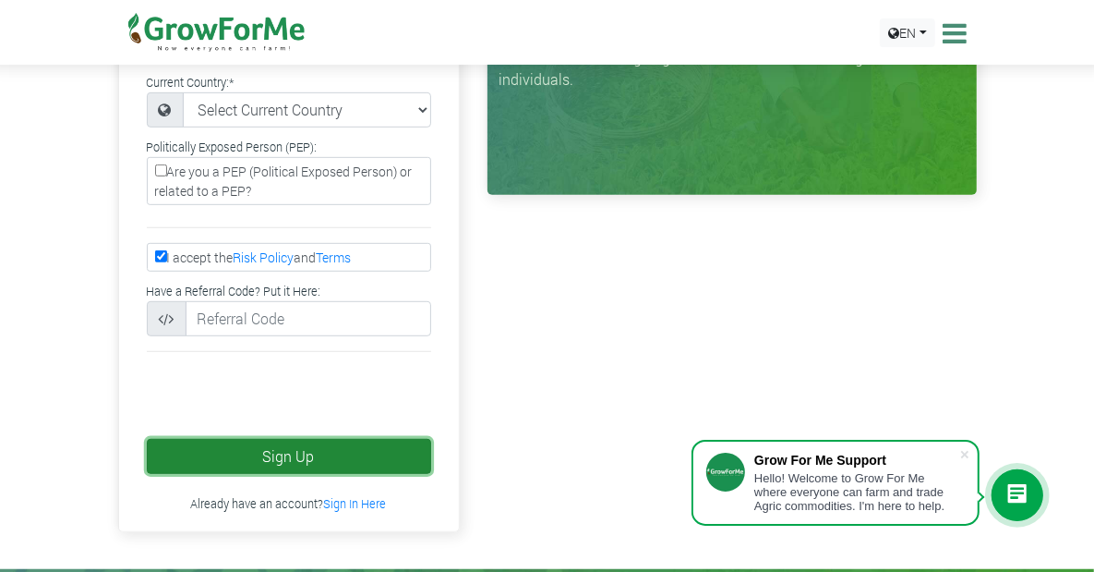
click at [230, 439] on button "Sign Up" at bounding box center [289, 456] width 284 height 35
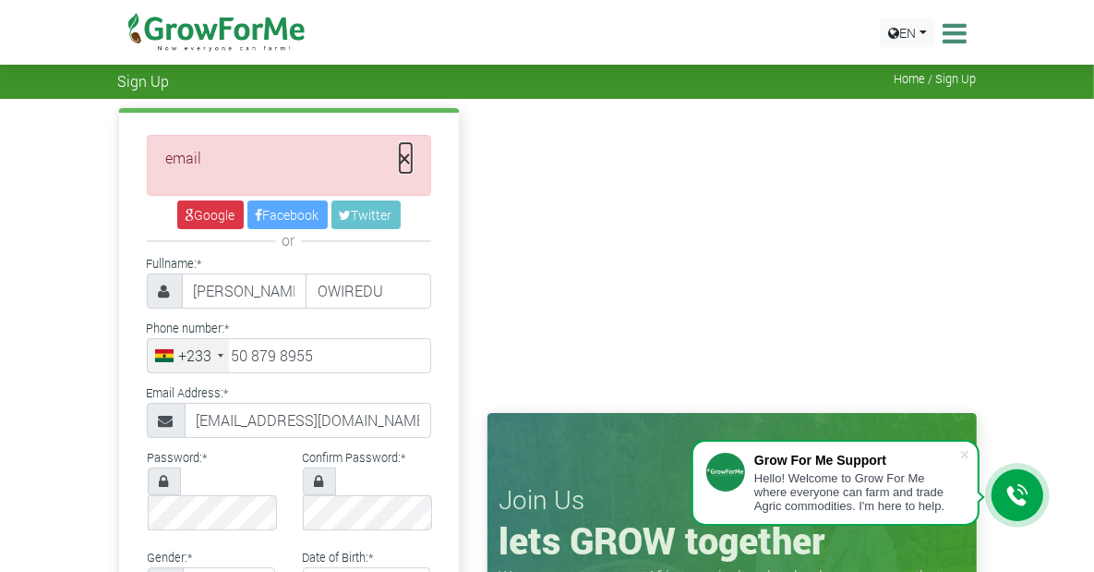
click at [400, 158] on span "×" at bounding box center [406, 158] width 12 height 30
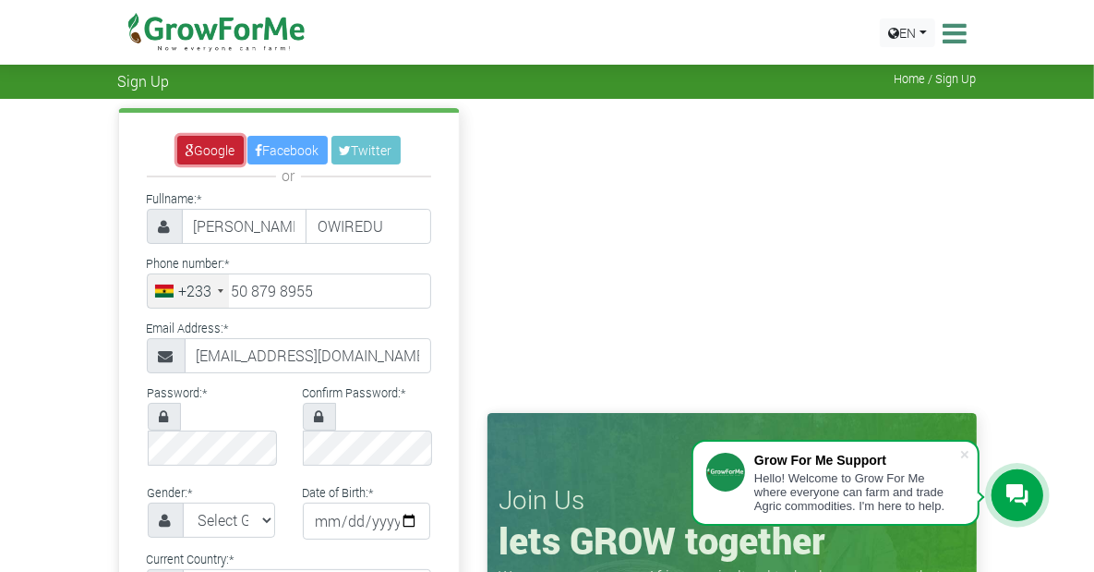
click at [177, 156] on link "Google" at bounding box center [210, 150] width 66 height 29
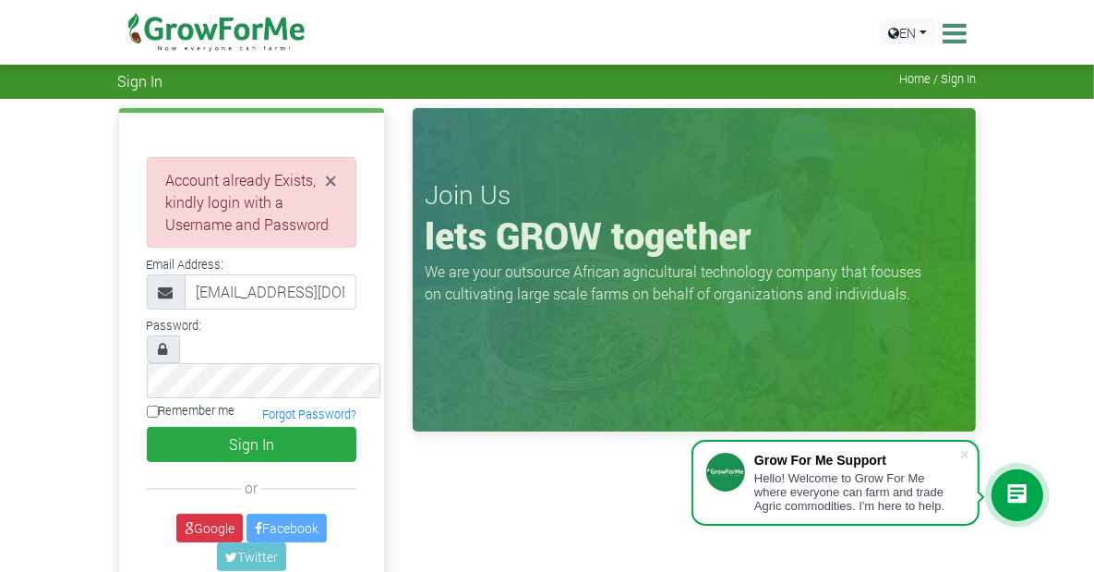
click at [152, 230] on div "× Account already Exists, kindly login with a Username and Password" at bounding box center [252, 202] width 211 height 90
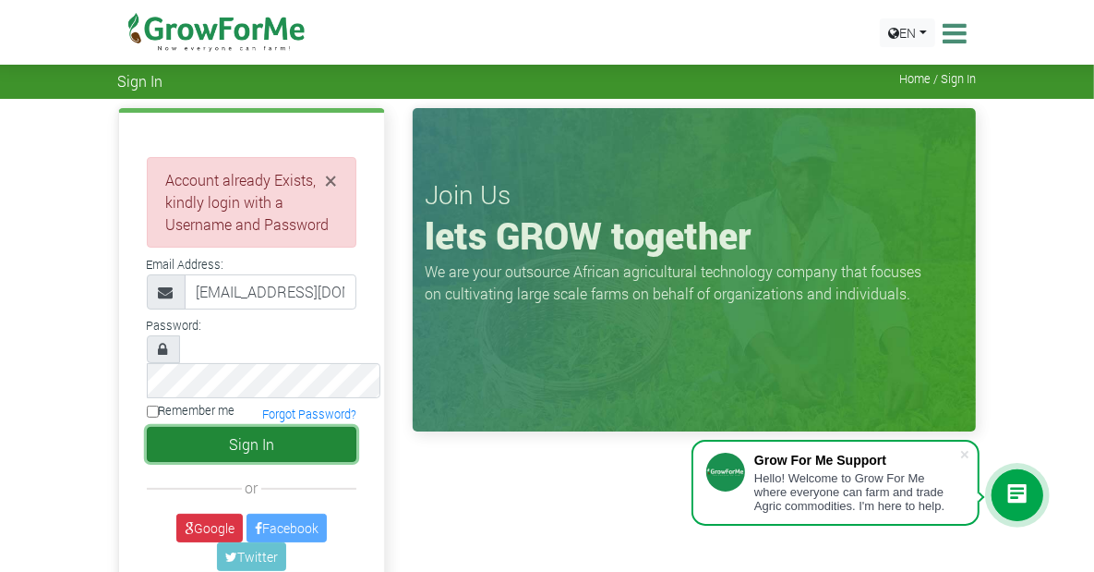
click at [194, 427] on button "Sign In" at bounding box center [252, 444] width 211 height 35
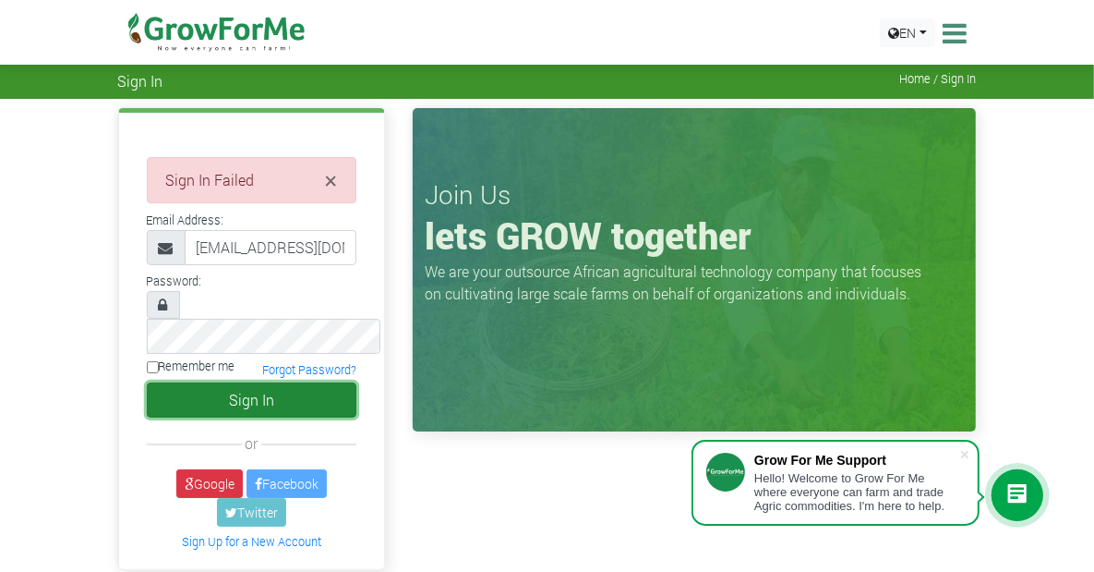
click at [192, 382] on button "Sign In" at bounding box center [252, 399] width 211 height 35
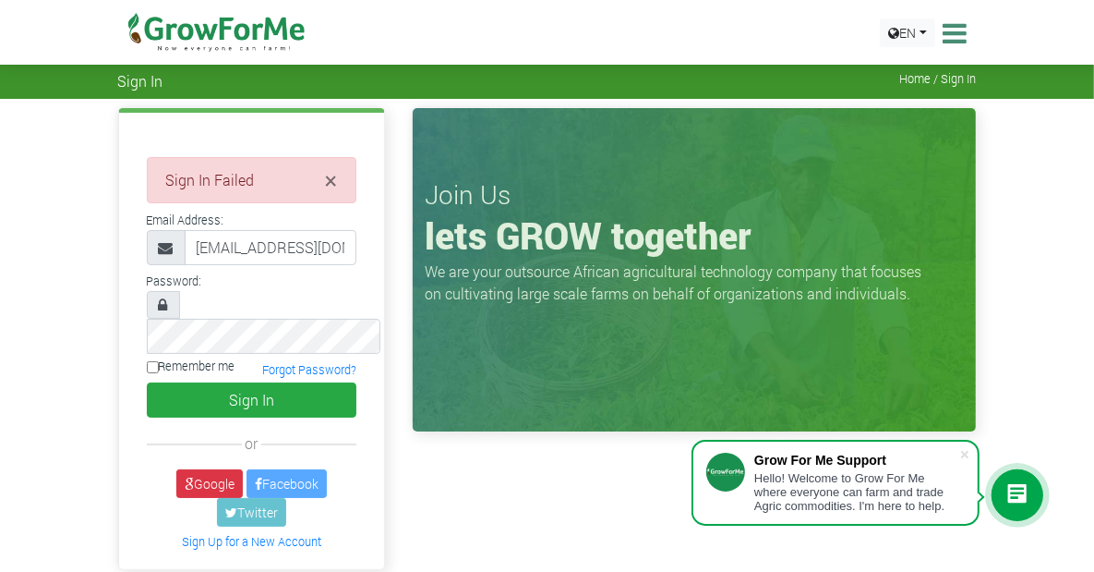
click at [295, 176] on div "× Sign In Failed" at bounding box center [252, 180] width 211 height 46
click at [325, 187] on span "×" at bounding box center [331, 180] width 12 height 30
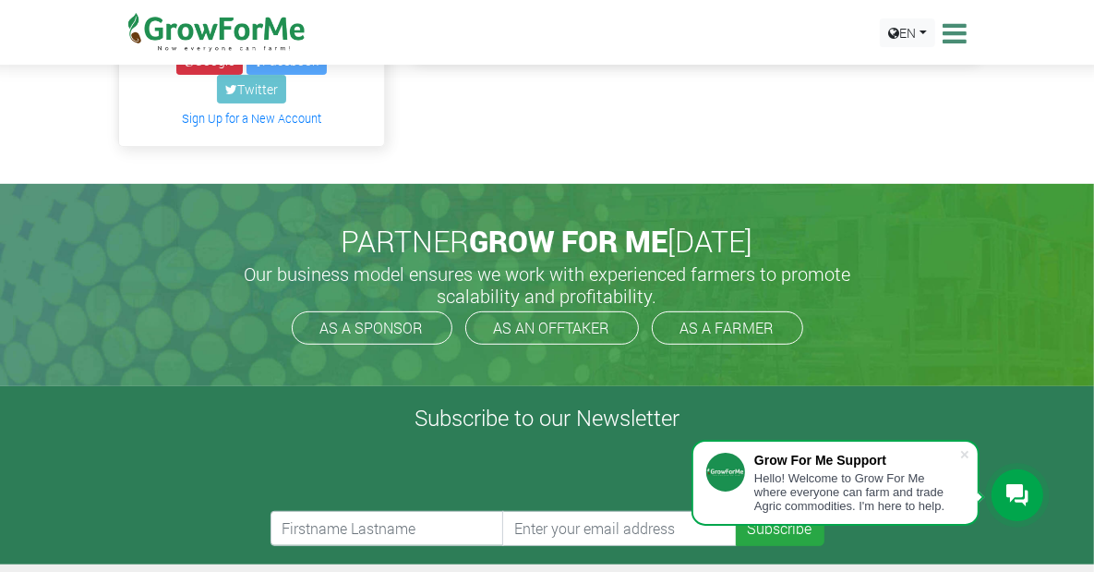
scroll to position [406, 0]
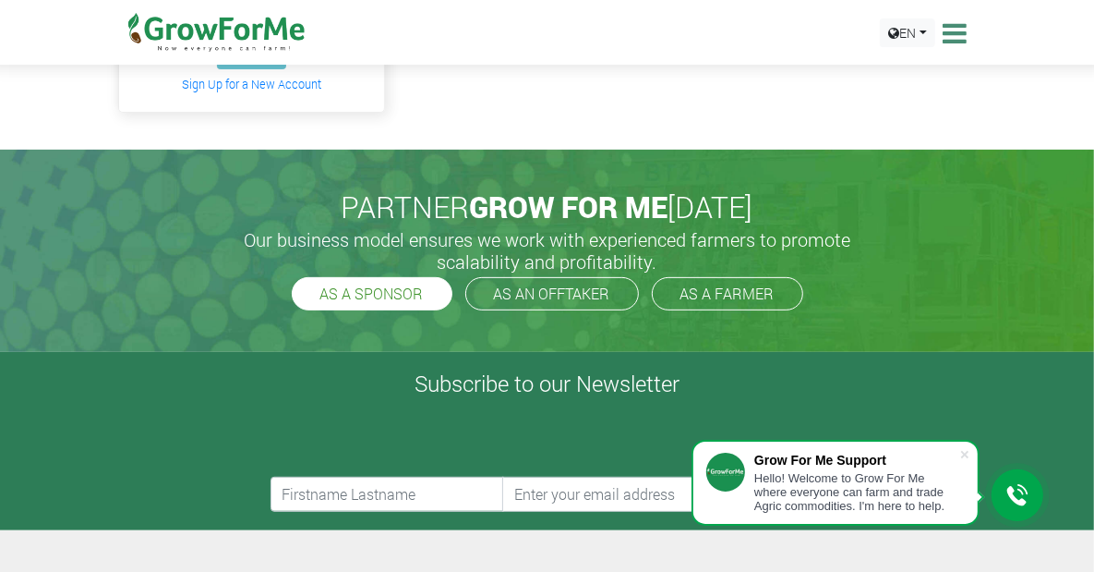
click at [379, 277] on link "AS A SPONSOR" at bounding box center [372, 293] width 161 height 33
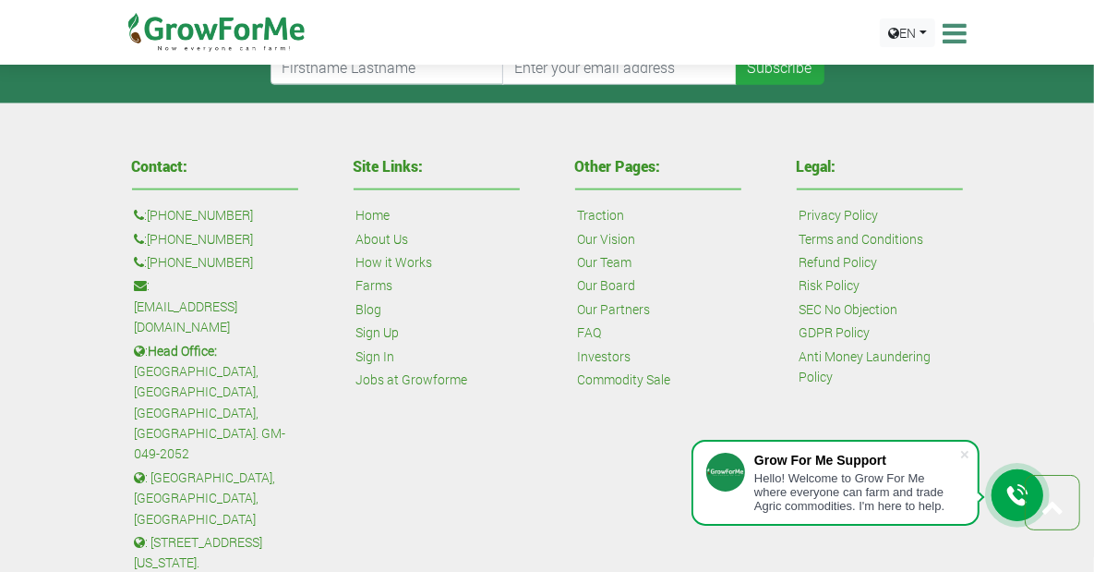
scroll to position [1422, 0]
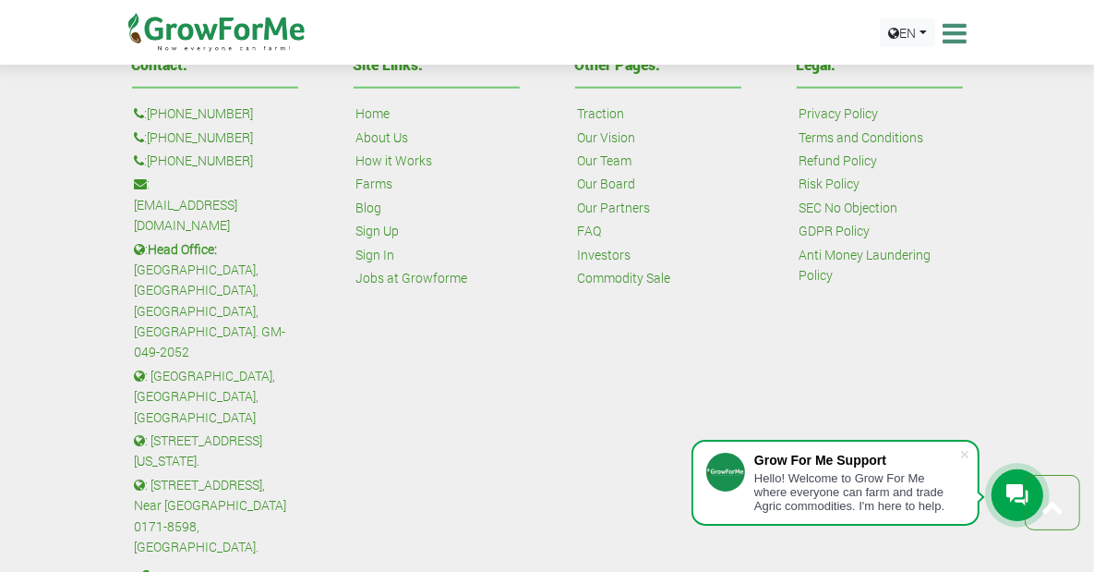
click at [1016, 488] on icon at bounding box center [1018, 495] width 22 height 22
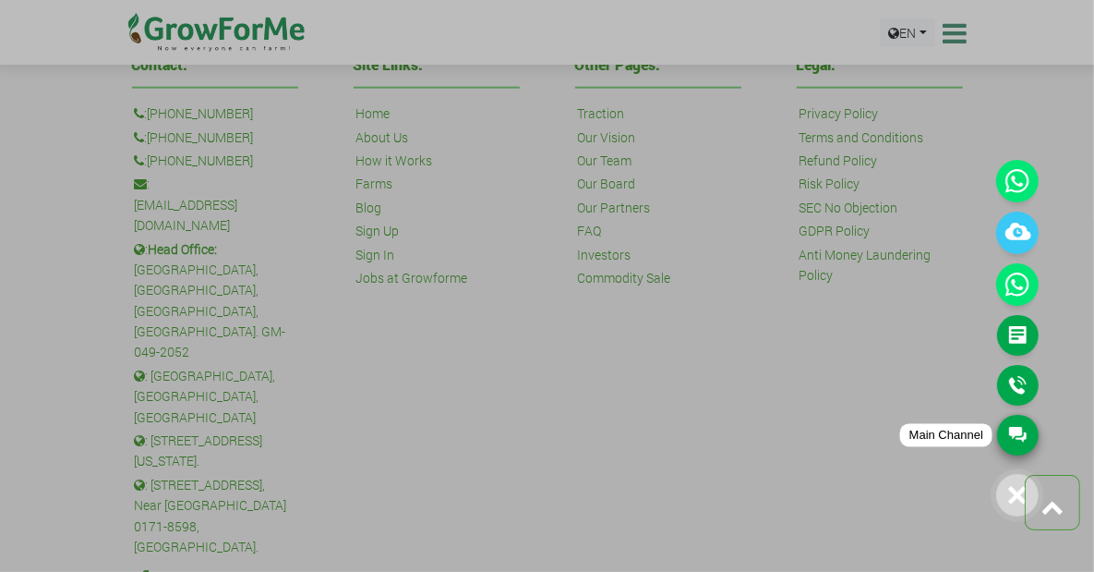
click at [1020, 434] on link "Main Channel" at bounding box center [1018, 435] width 42 height 41
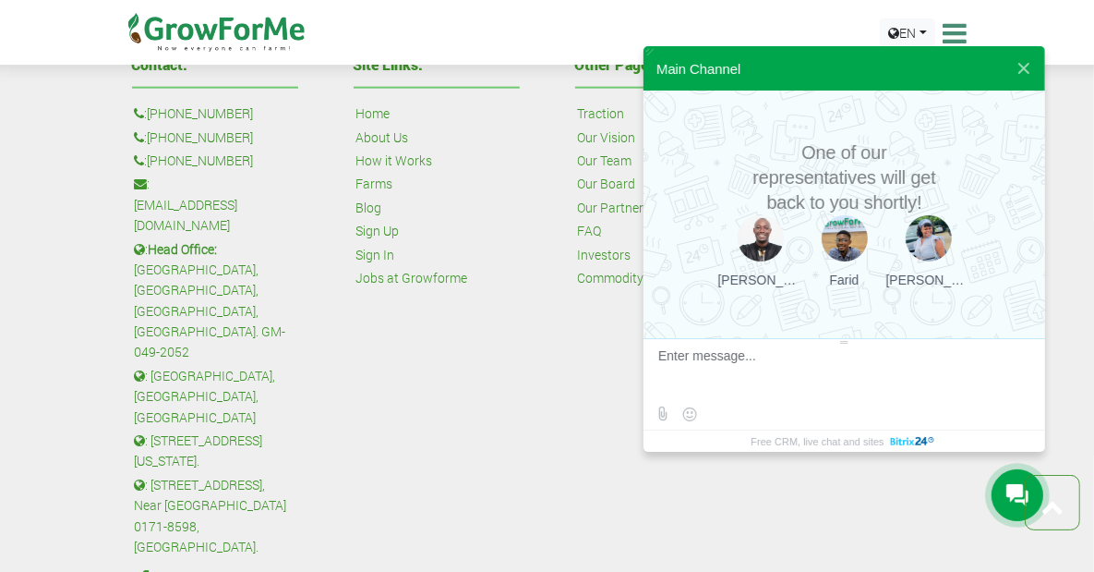
click at [753, 381] on textarea at bounding box center [842, 373] width 368 height 50
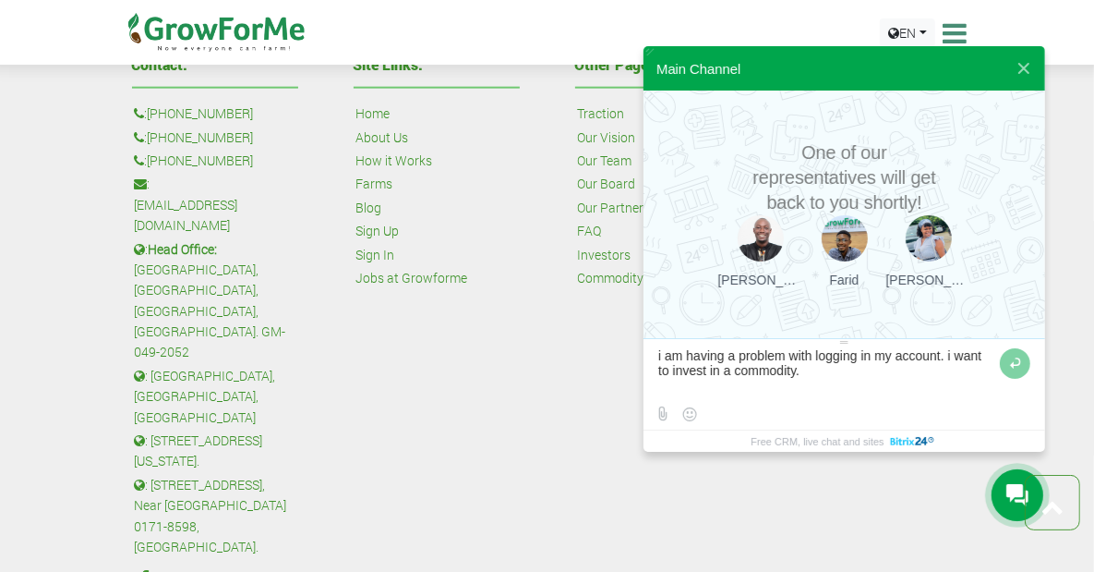
type textarea "i am having a problem with logging in my account. i want to invest in a commodi…"
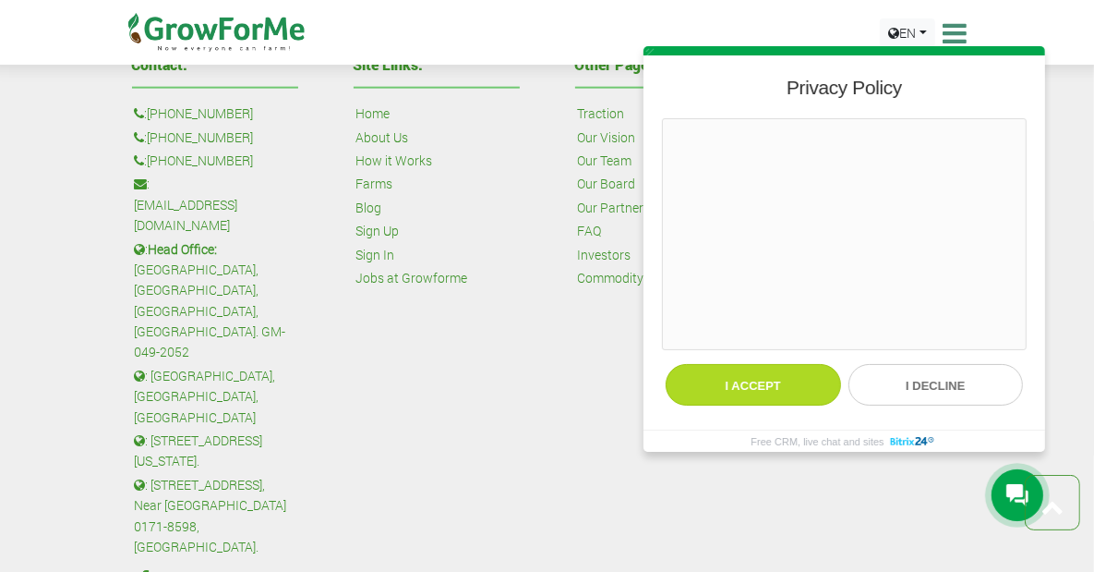
click at [757, 393] on button "I accept" at bounding box center [753, 385] width 175 height 42
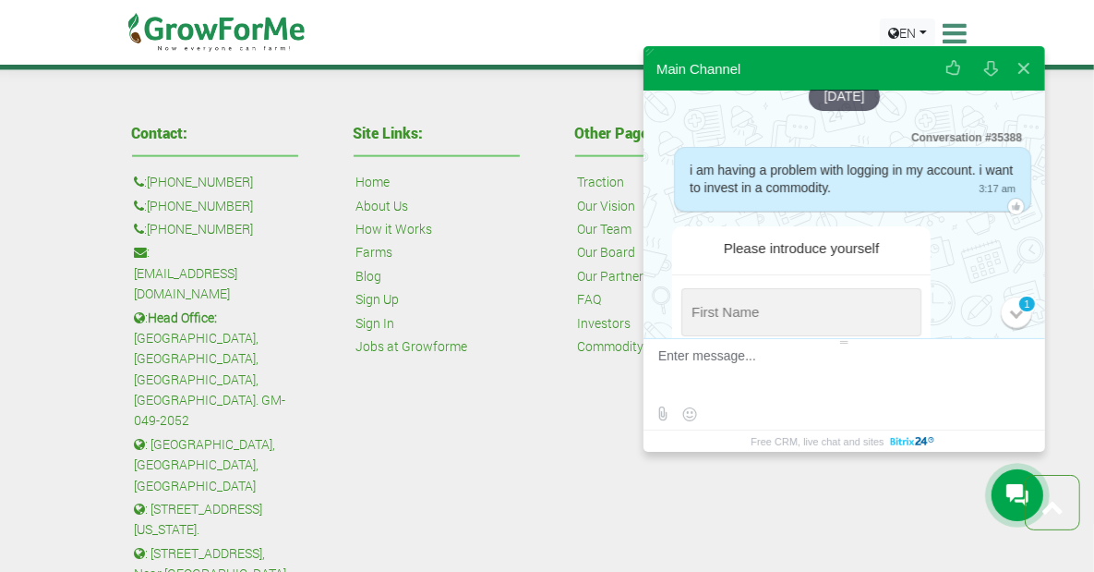
scroll to position [134, 0]
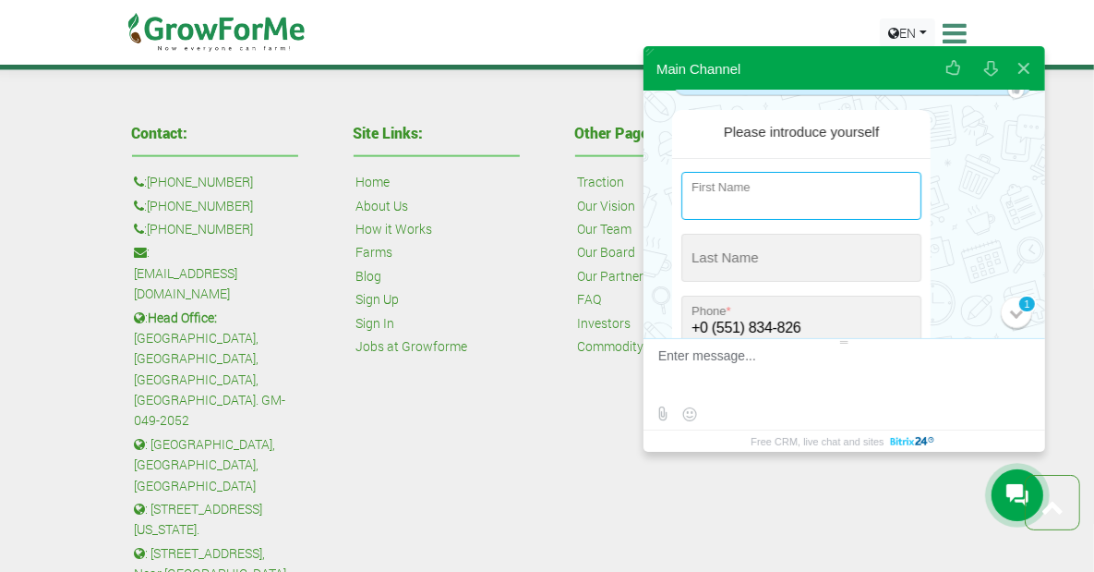
click at [744, 204] on input "string" at bounding box center [801, 196] width 240 height 48
type input "s"
type input "[PERSON_NAME]"
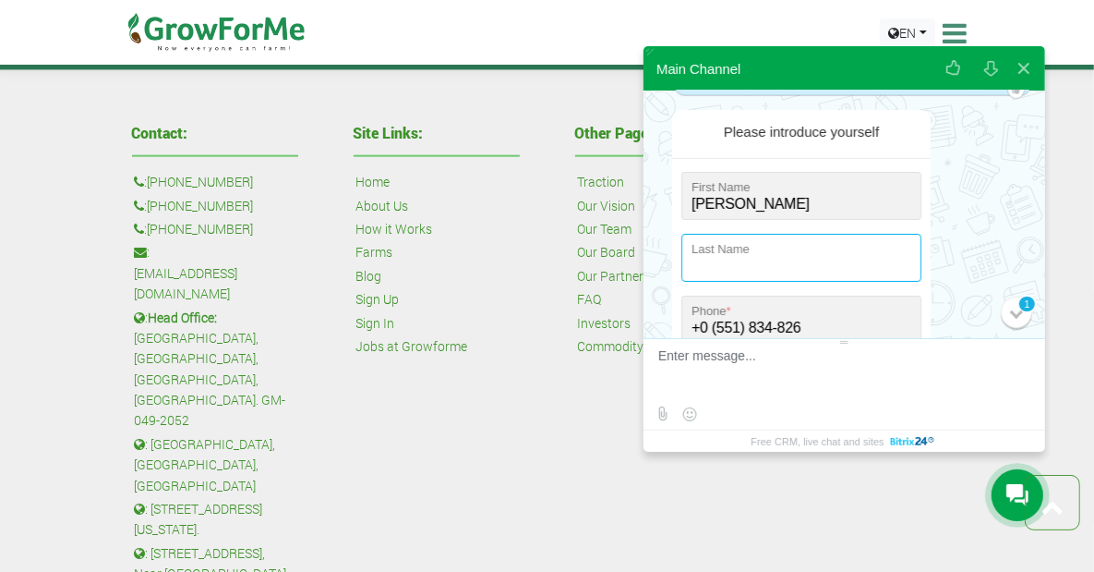
click at [710, 244] on input "string" at bounding box center [801, 258] width 240 height 48
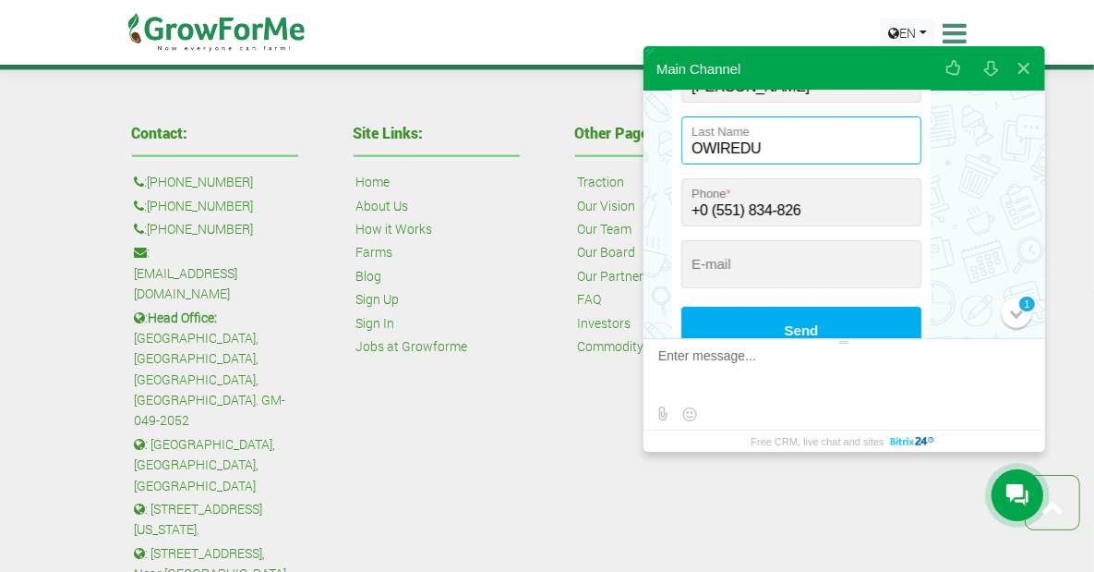
scroll to position [290, 0]
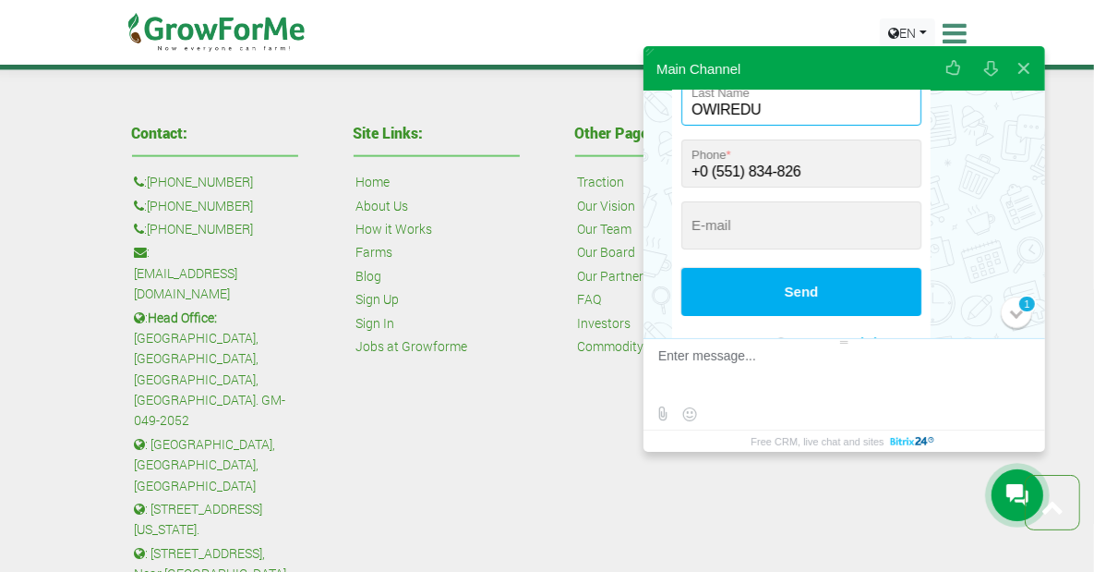
type input "OWIREDU"
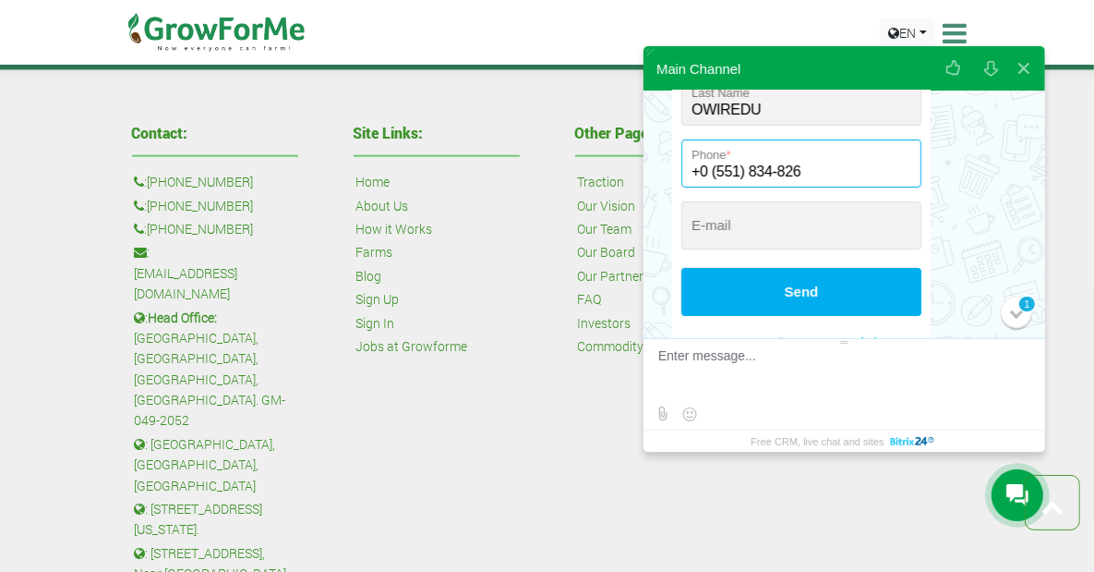
click at [769, 178] on input "+0 (551) 834-826" at bounding box center [801, 163] width 240 height 48
click at [794, 173] on input "+0 (551) 834-826" at bounding box center [801, 163] width 240 height 48
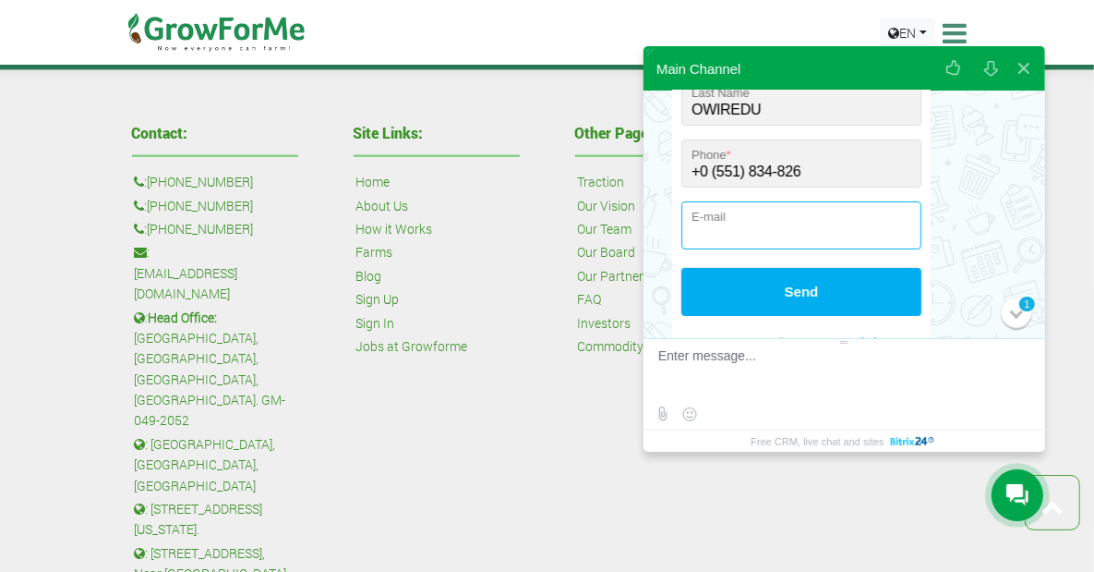
click at [719, 225] on input "email" at bounding box center [801, 225] width 240 height 48
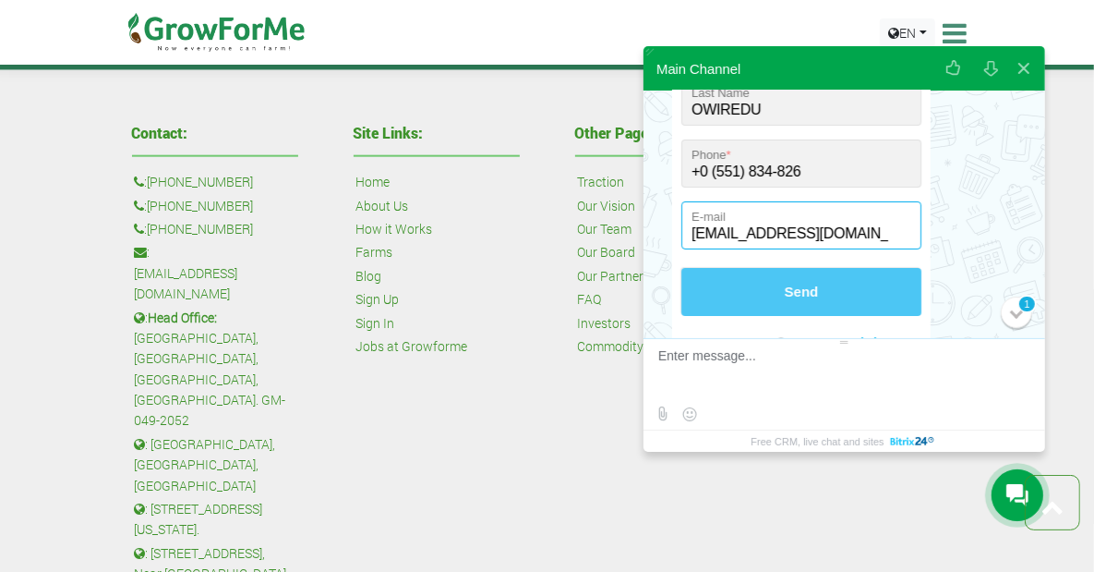
type input "[EMAIL_ADDRESS][DOMAIN_NAME]"
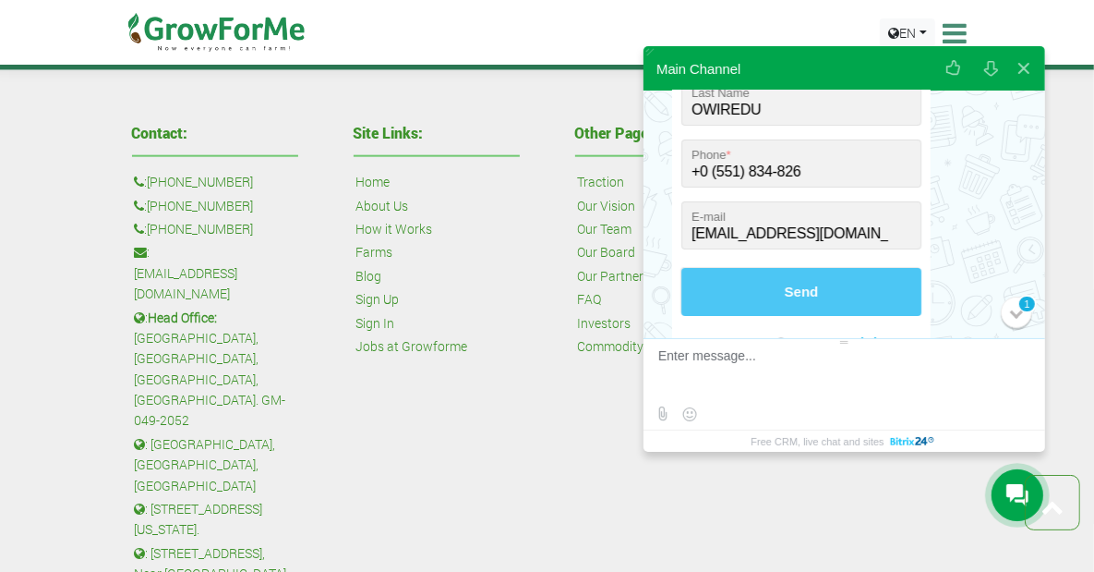
click at [750, 283] on button "Send" at bounding box center [801, 292] width 240 height 48
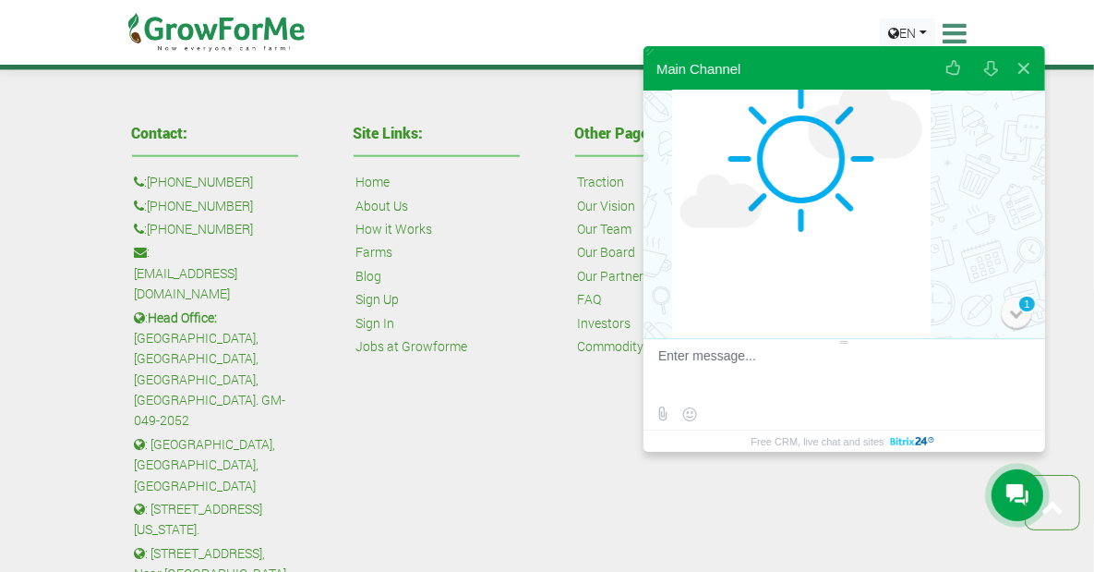
click at [1011, 311] on div at bounding box center [1016, 312] width 13 height 13
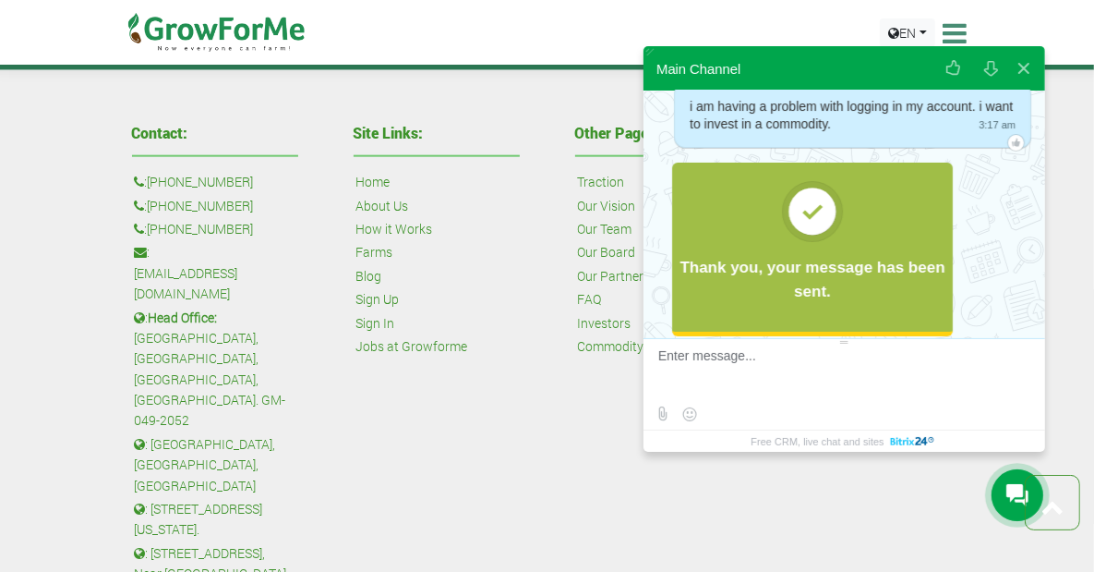
scroll to position [0, 0]
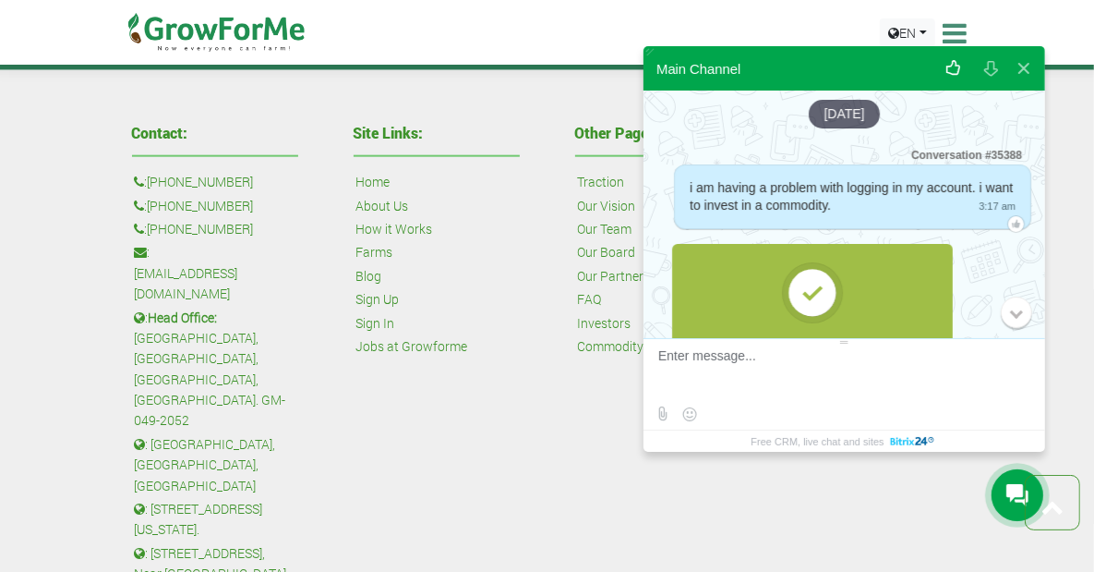
click at [959, 75] on button at bounding box center [953, 68] width 33 height 44
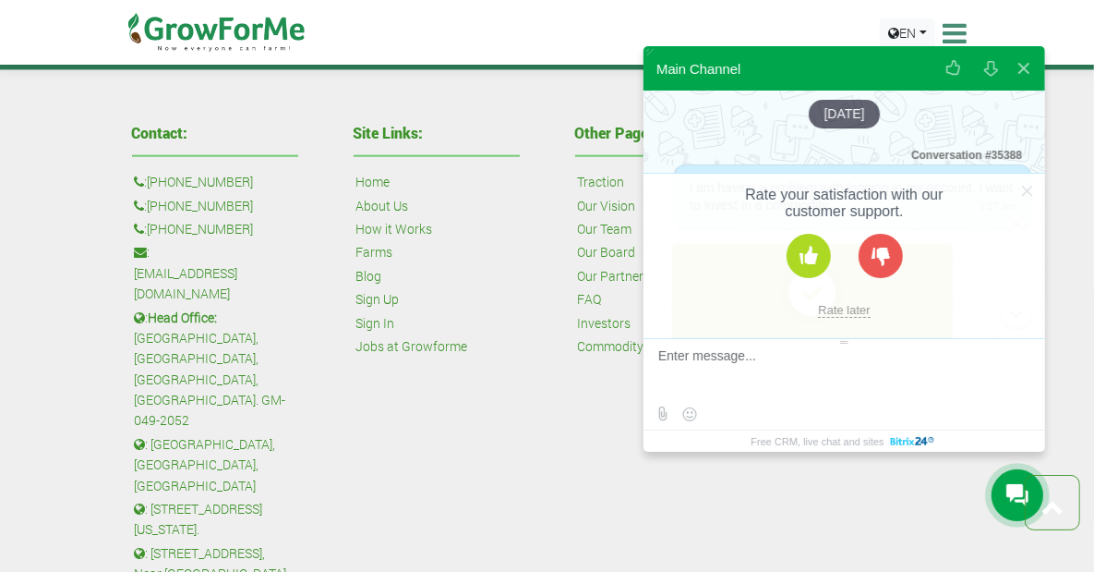
click at [818, 260] on button at bounding box center [809, 256] width 44 height 44
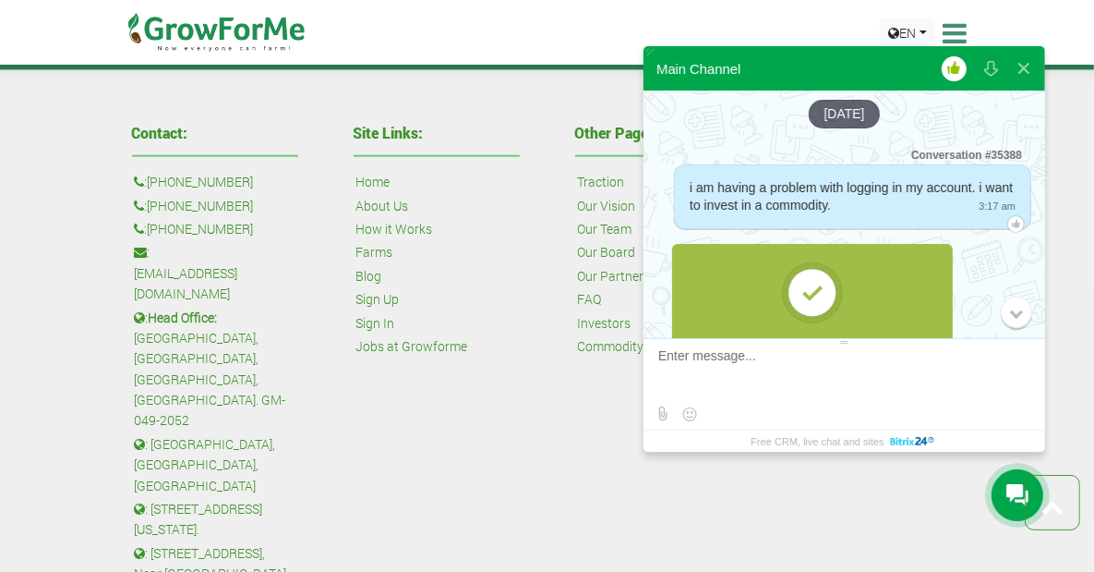
scroll to position [155, 0]
